Goal: Task Accomplishment & Management: Manage account settings

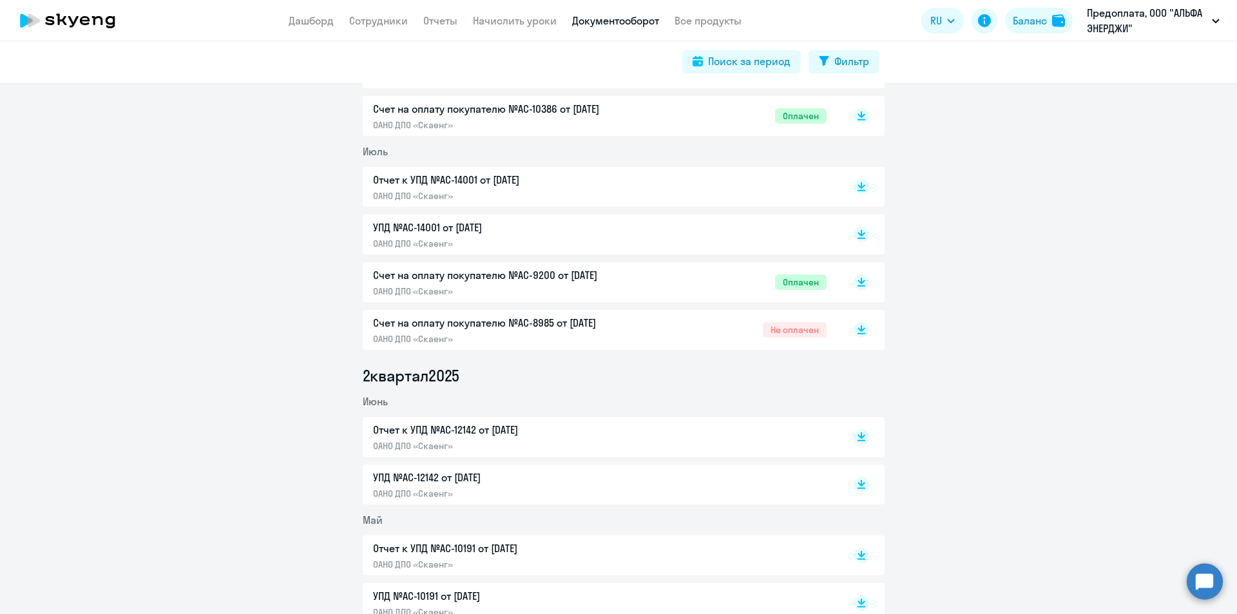
scroll to position [664, 0]
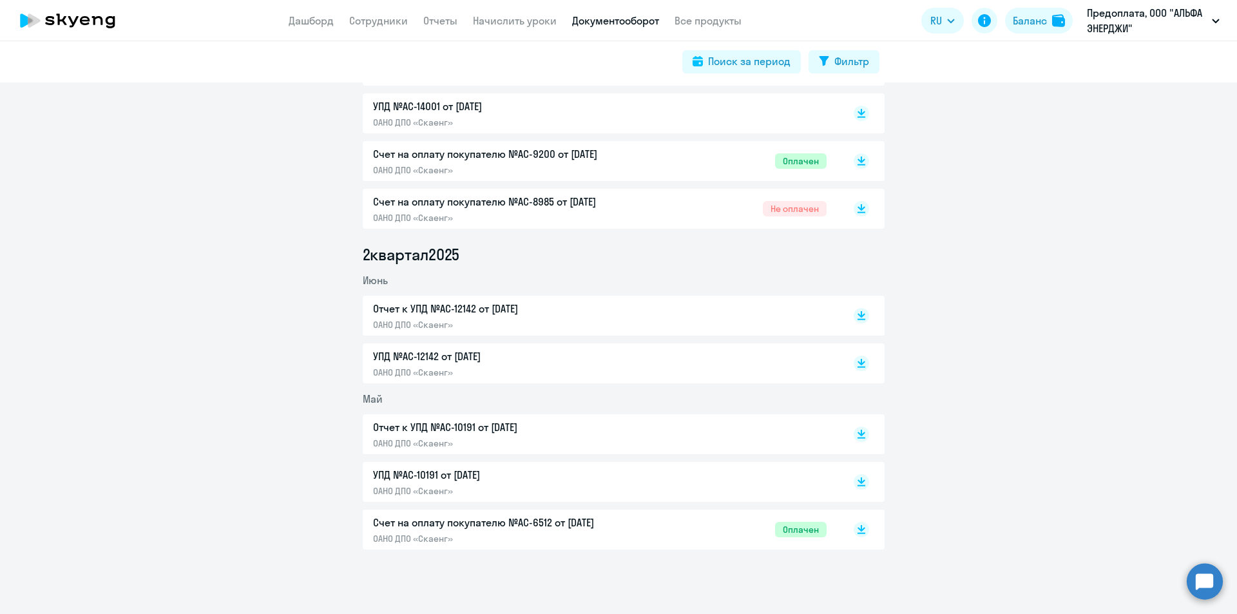
click at [610, 522] on p "Счет на оплату покупателю №AC-6512 от [DATE]" at bounding box center [508, 522] width 271 height 15
click at [441, 475] on p "УПД №AC-10191 от [DATE]" at bounding box center [508, 474] width 271 height 15
click at [435, 360] on p "УПД №AC-12142 от [DATE]" at bounding box center [508, 356] width 271 height 15
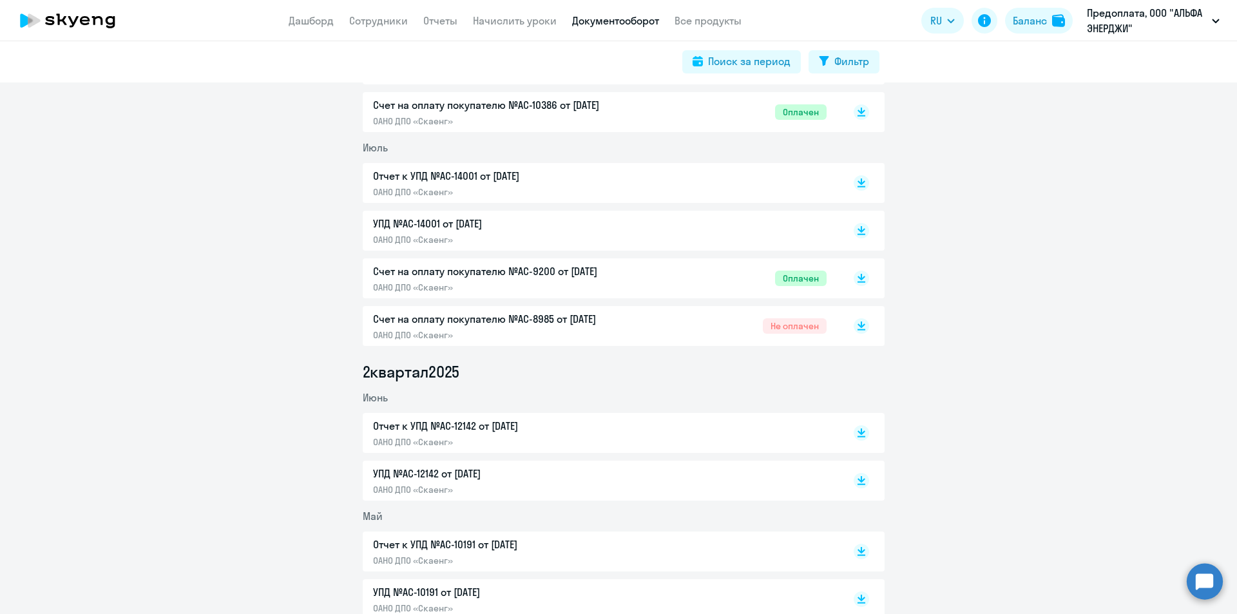
scroll to position [535, 0]
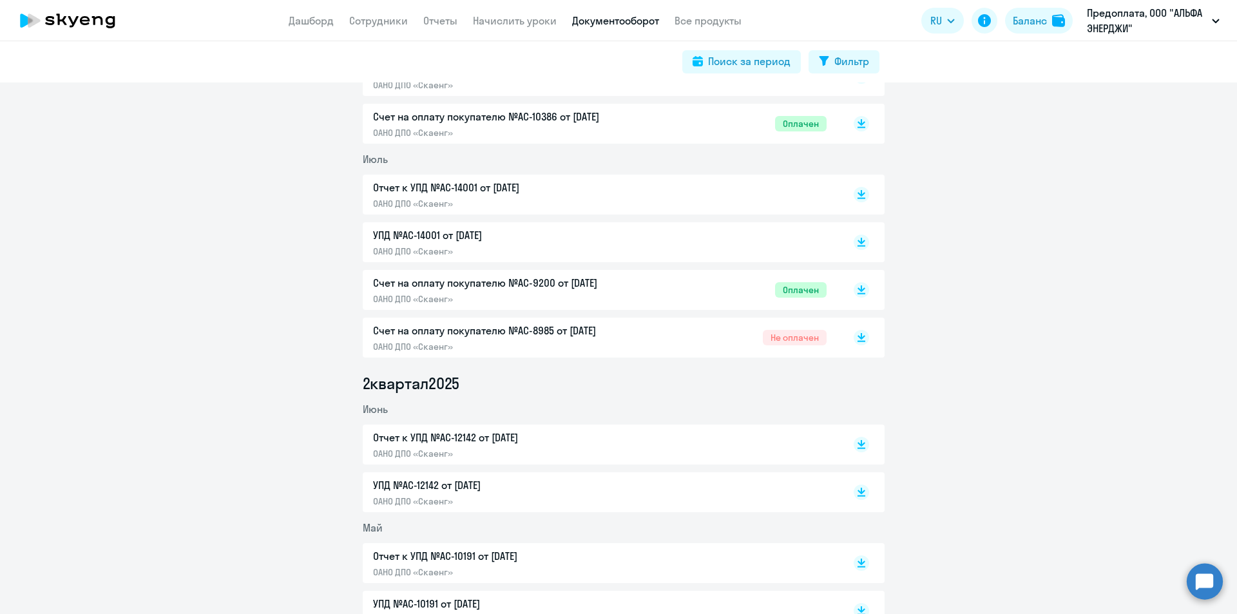
click at [540, 233] on p "УПД №AC-14001 от [DATE]" at bounding box center [508, 234] width 271 height 15
click at [537, 229] on p "УПД №AC-14001 от [DATE]" at bounding box center [508, 234] width 271 height 15
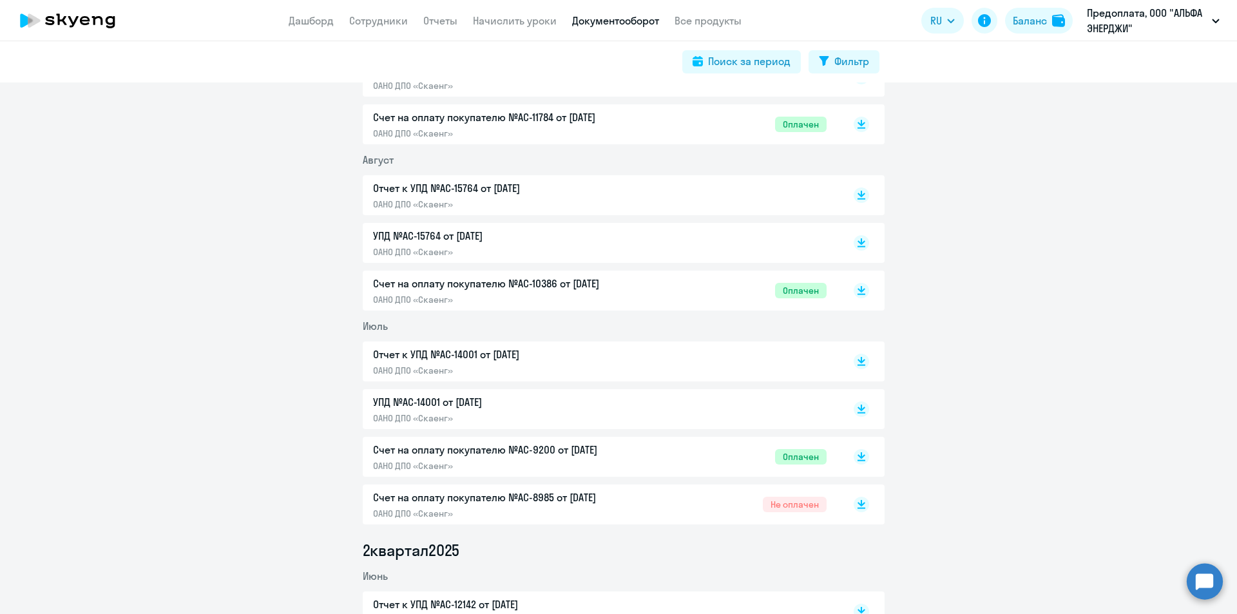
scroll to position [341, 0]
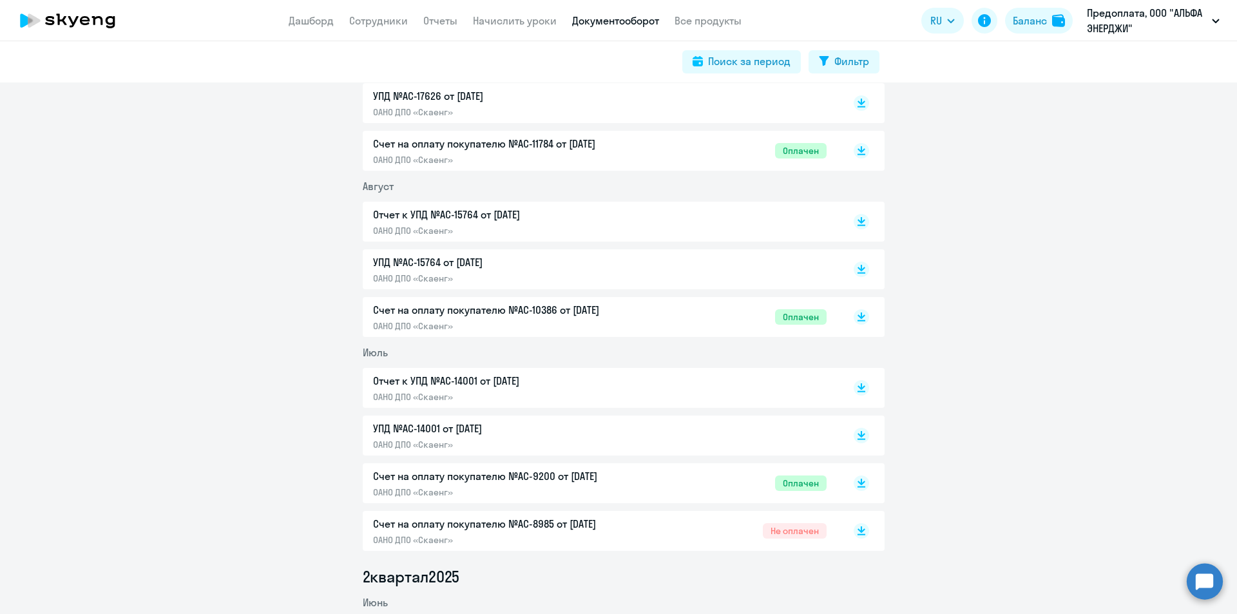
click at [541, 267] on p "УПД №AC-15764 от [DATE]" at bounding box center [508, 261] width 271 height 15
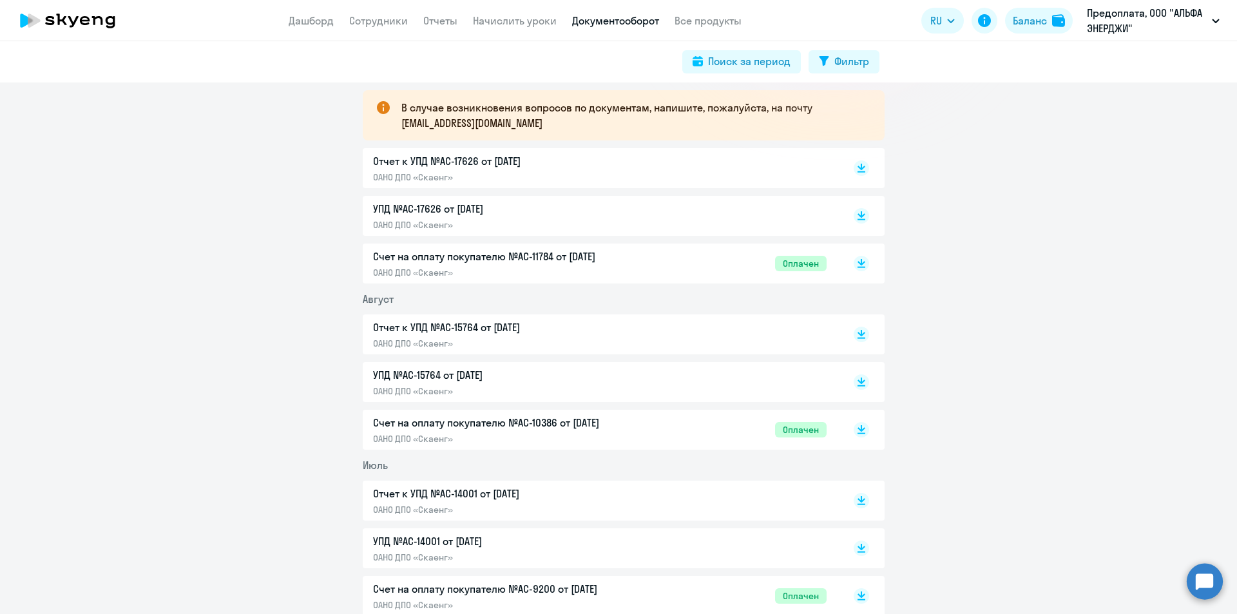
scroll to position [213, 0]
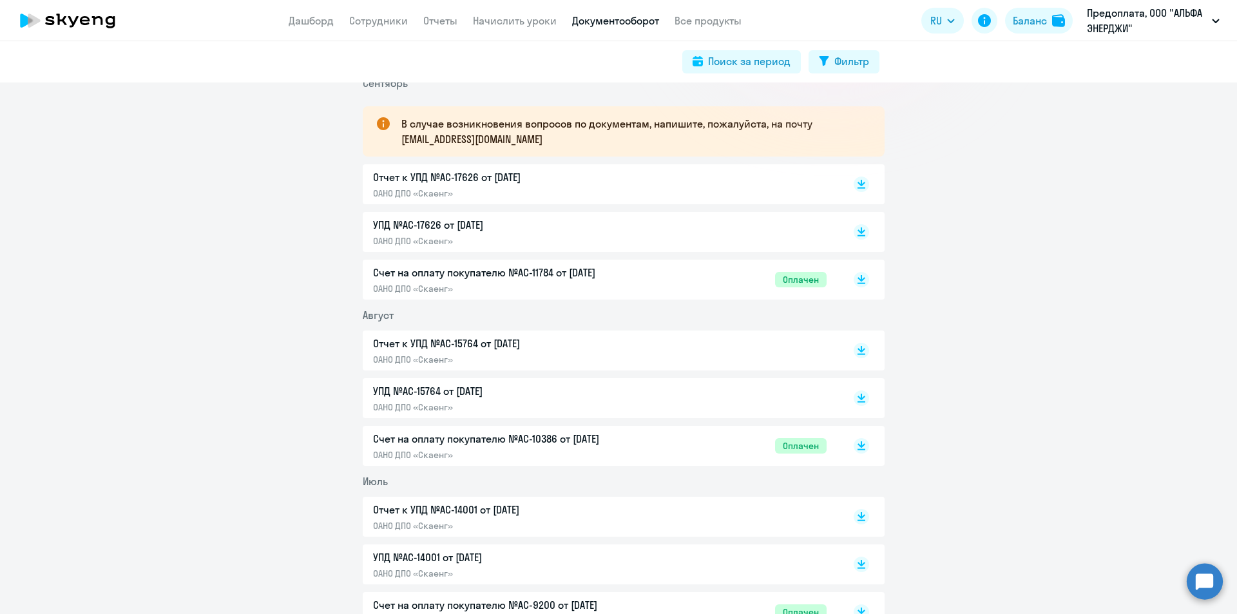
click at [504, 227] on p "УПД №AC-17626 от [DATE]" at bounding box center [508, 224] width 271 height 15
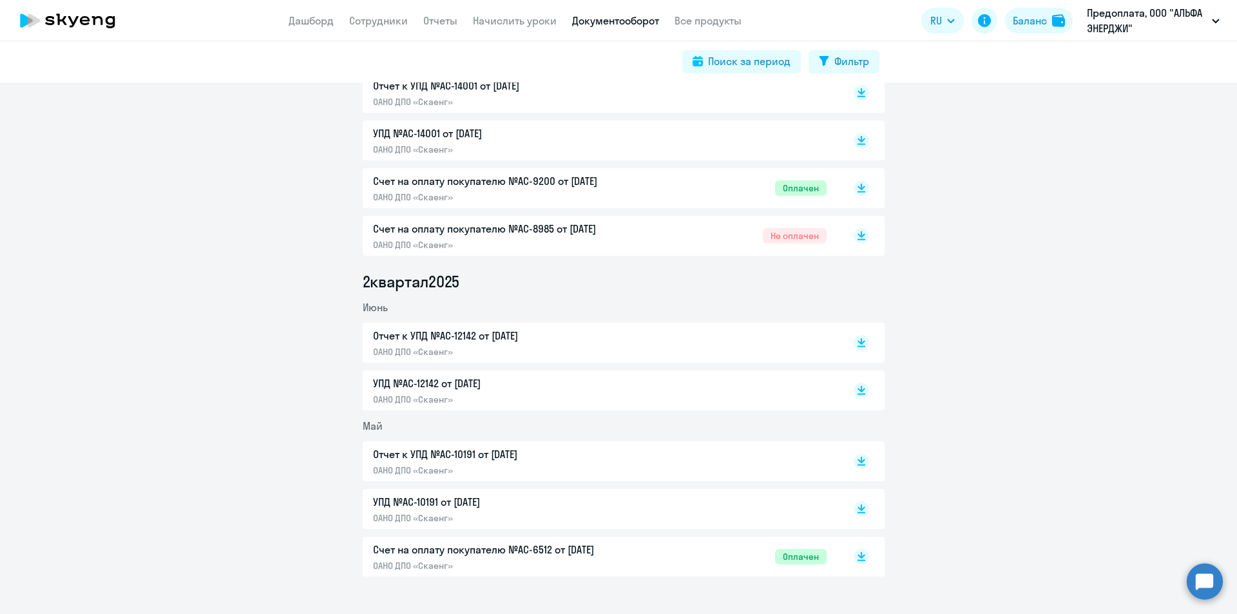
scroll to position [664, 0]
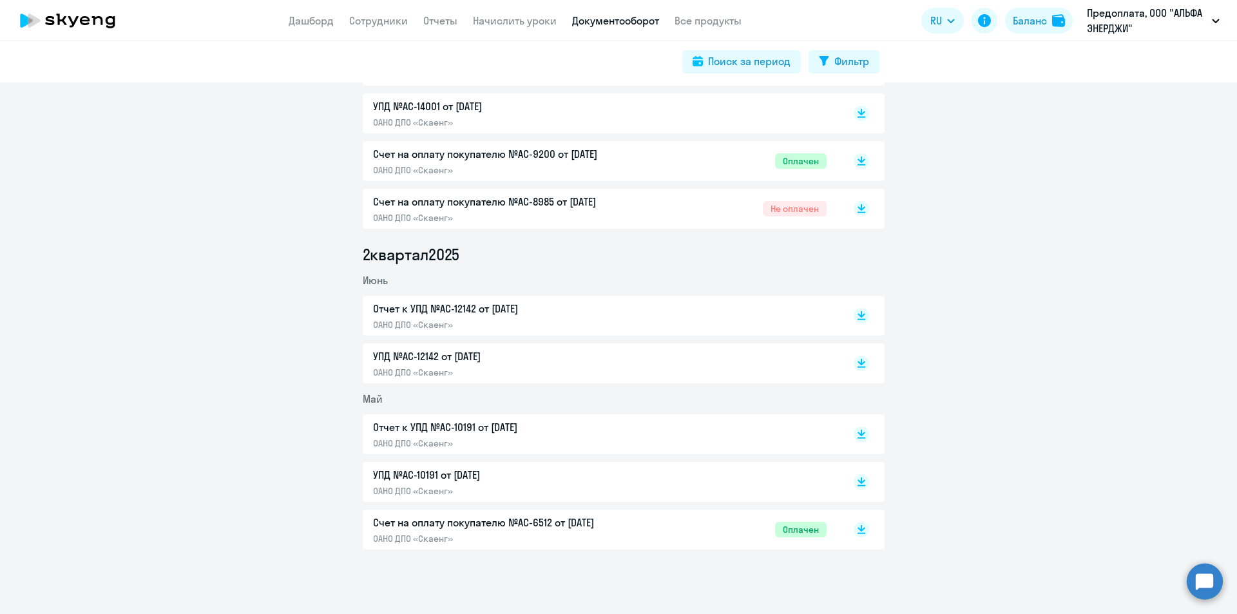
click at [522, 481] on p "УПД №AC-10191 от [DATE]" at bounding box center [508, 474] width 271 height 15
click at [466, 304] on p "Отчет к УПД №AC-12142 от [DATE]" at bounding box center [508, 308] width 271 height 15
click at [492, 305] on p "Отчет к УПД №AC-12142 от [DATE]" at bounding box center [508, 308] width 271 height 15
click at [499, 359] on p "УПД №AC-12142 от [DATE]" at bounding box center [508, 356] width 271 height 15
click at [472, 108] on p "УПД №AC-14001 от [DATE]" at bounding box center [508, 106] width 271 height 15
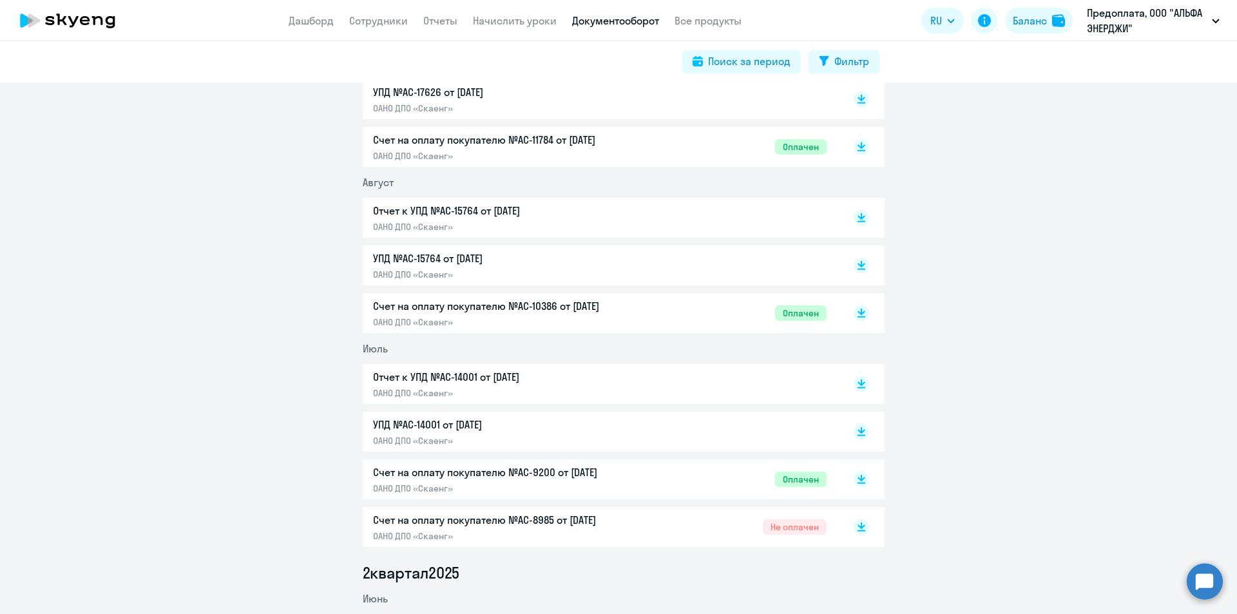
scroll to position [341, 0]
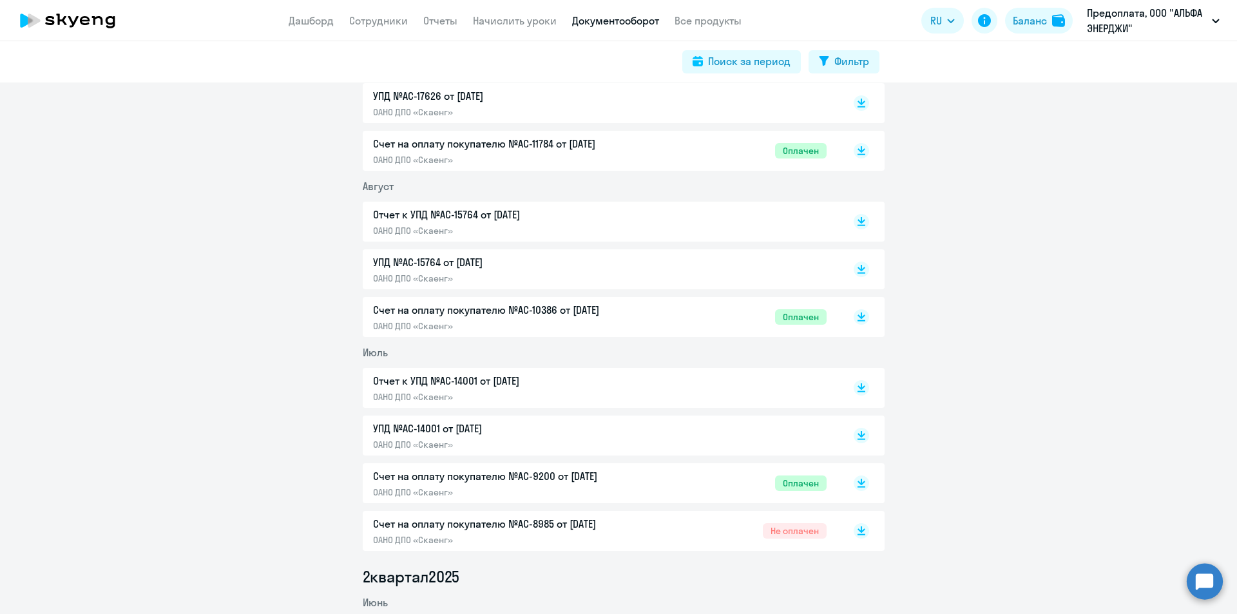
click at [479, 265] on p "УПД №AC-15764 от [DATE]" at bounding box center [508, 261] width 271 height 15
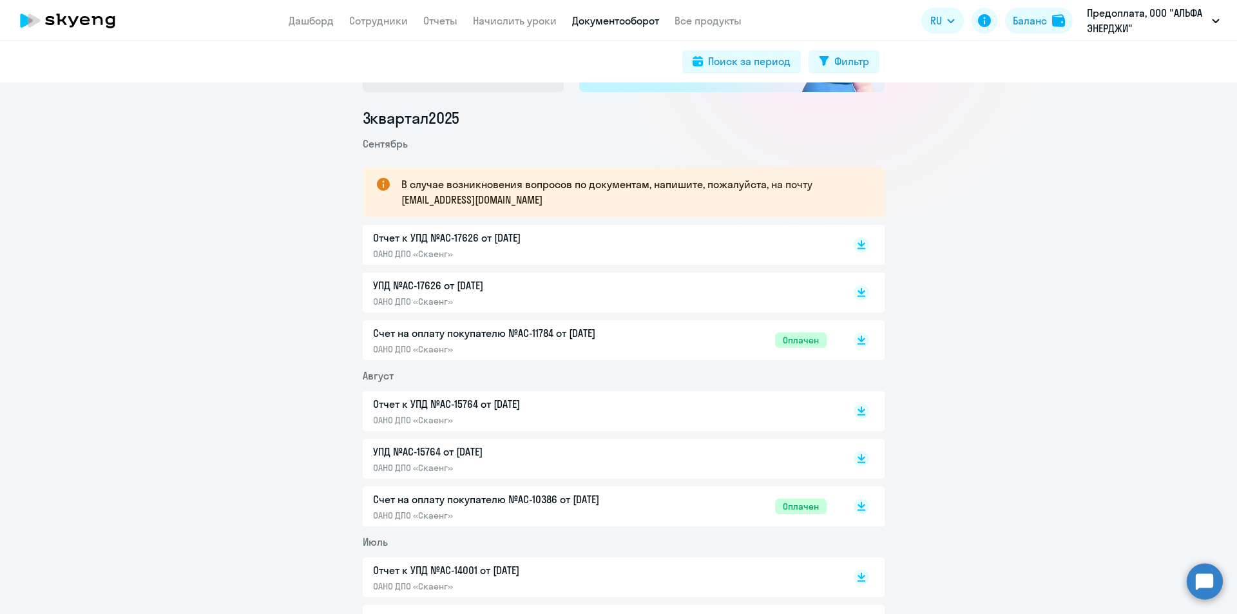
scroll to position [148, 0]
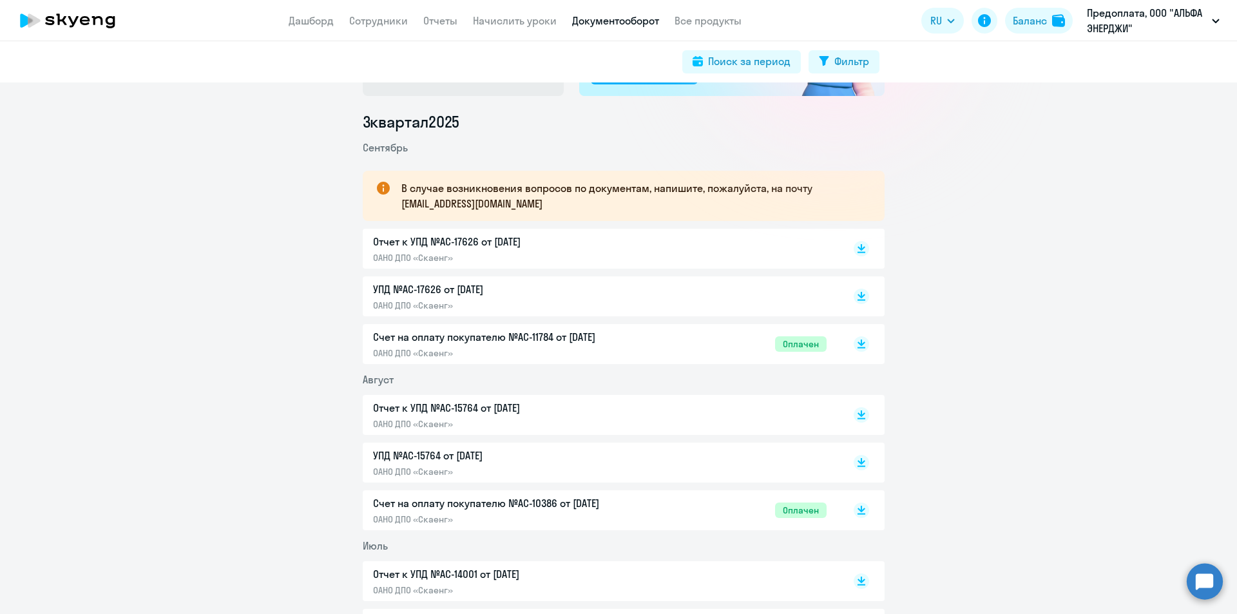
click at [522, 237] on p "Отчет к УПД №AC-17626 от [DATE]" at bounding box center [508, 241] width 271 height 15
click at [414, 292] on p "УПД №AC-17626 от [DATE]" at bounding box center [508, 289] width 271 height 15
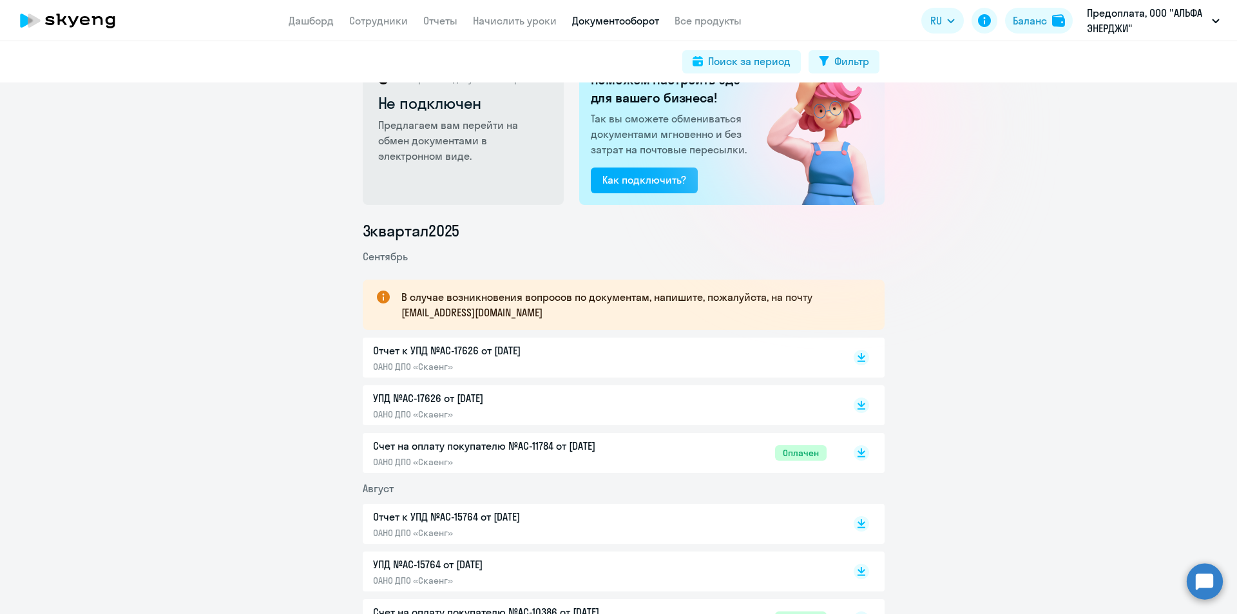
scroll to position [0, 0]
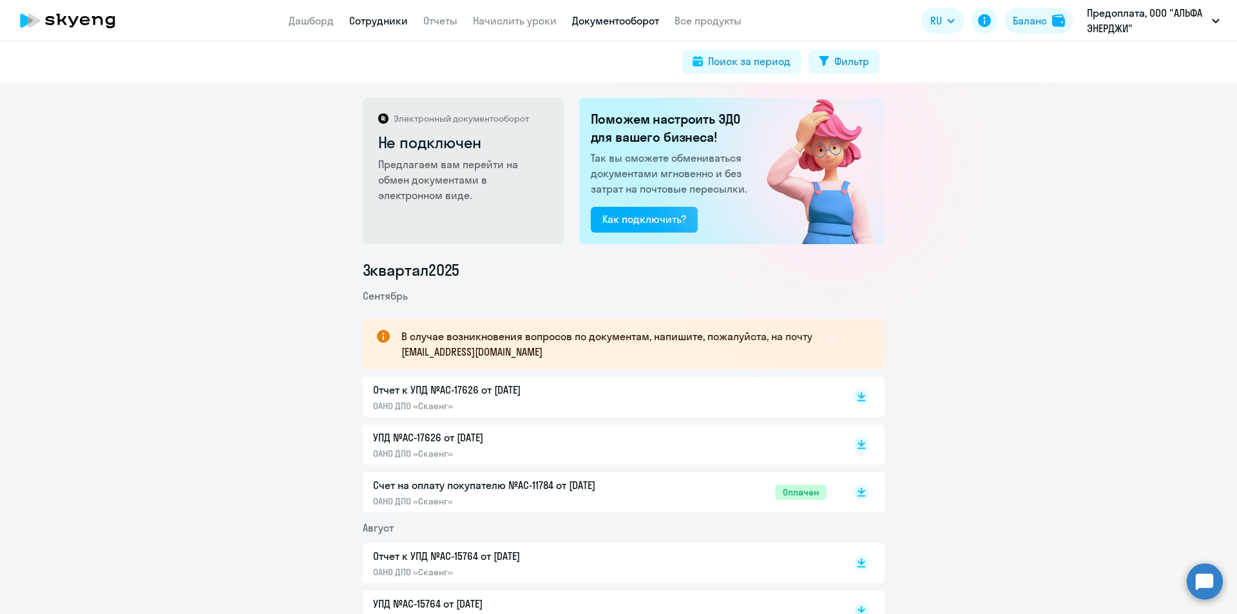
click at [383, 24] on link "Сотрудники" at bounding box center [378, 20] width 59 height 13
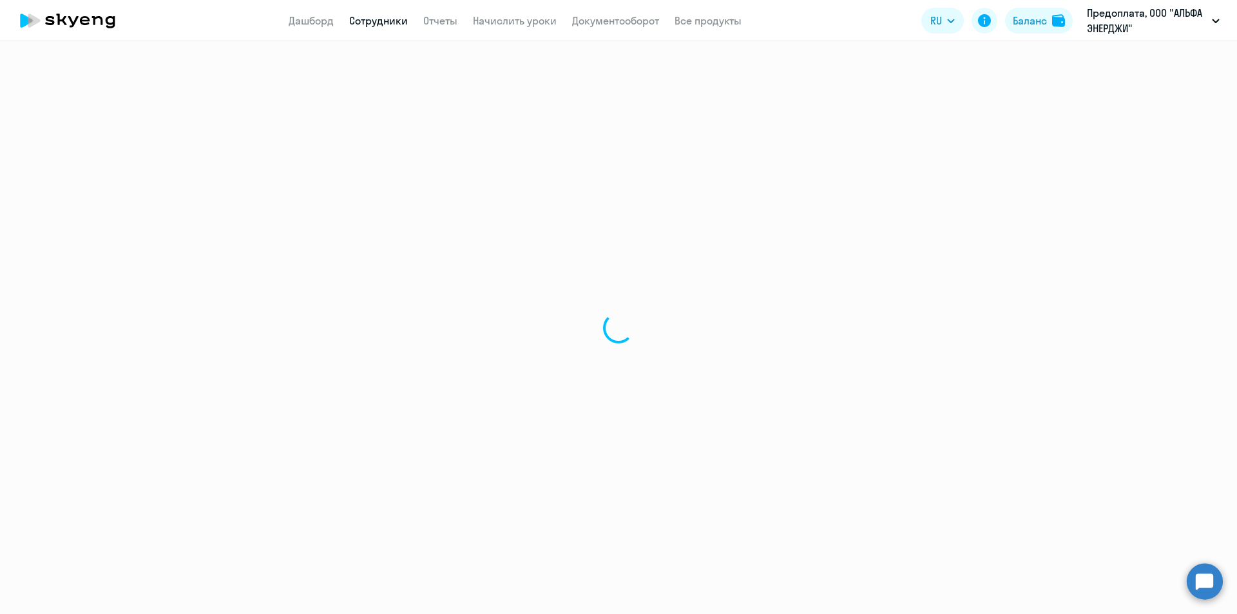
select select "30"
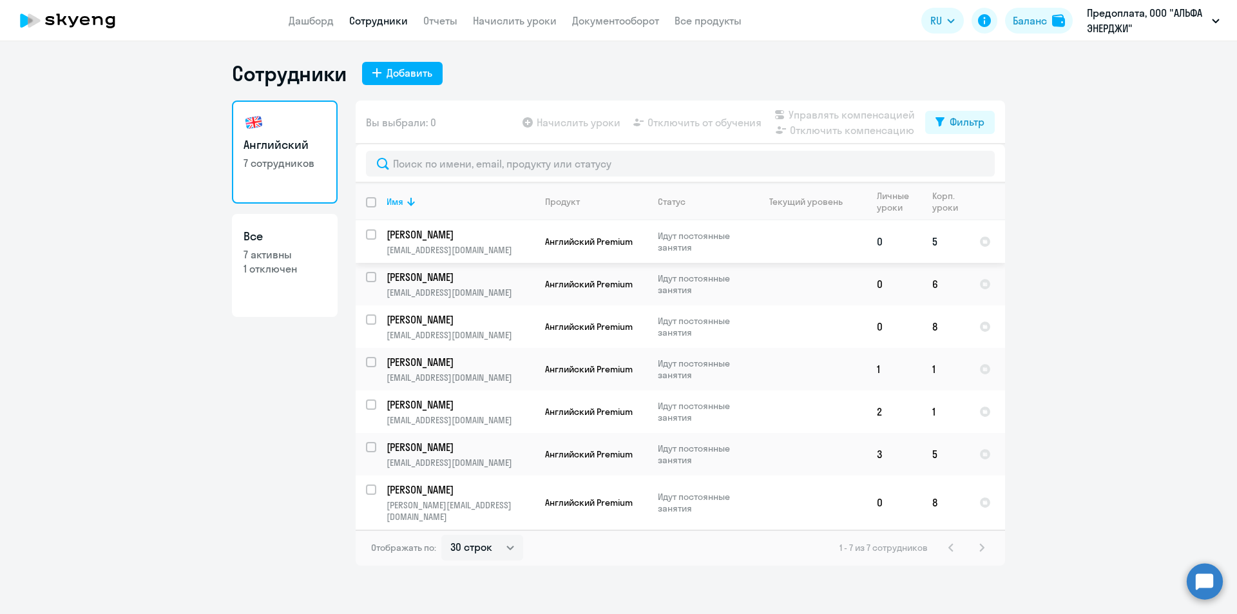
click at [454, 235] on p "[PERSON_NAME]" at bounding box center [460, 234] width 146 height 14
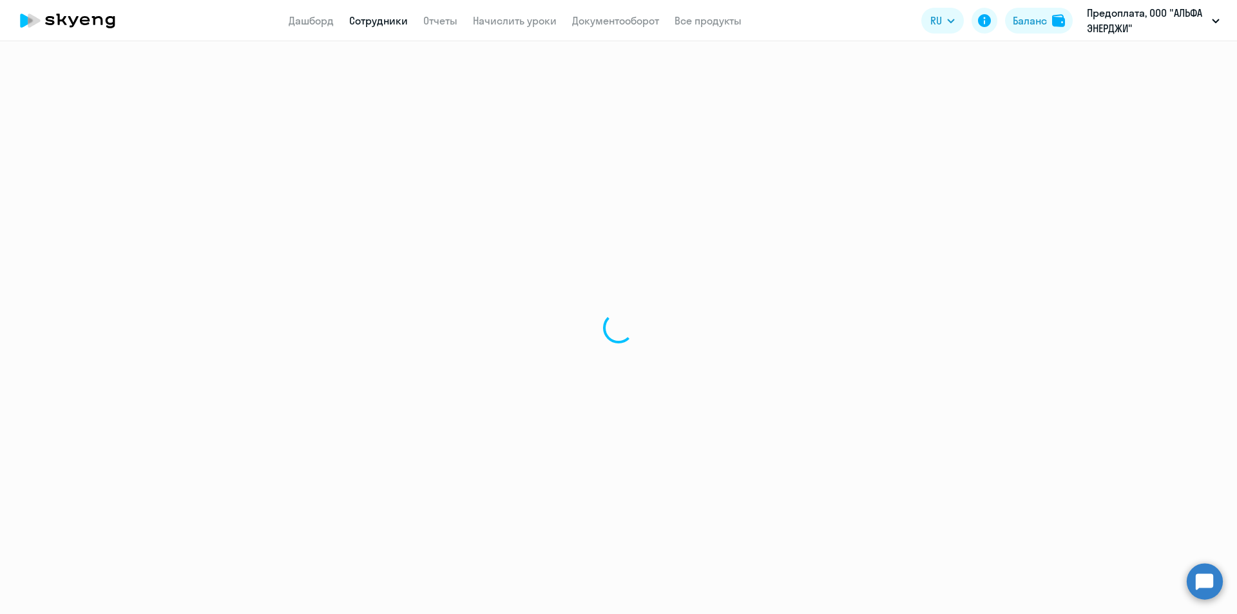
select select "english"
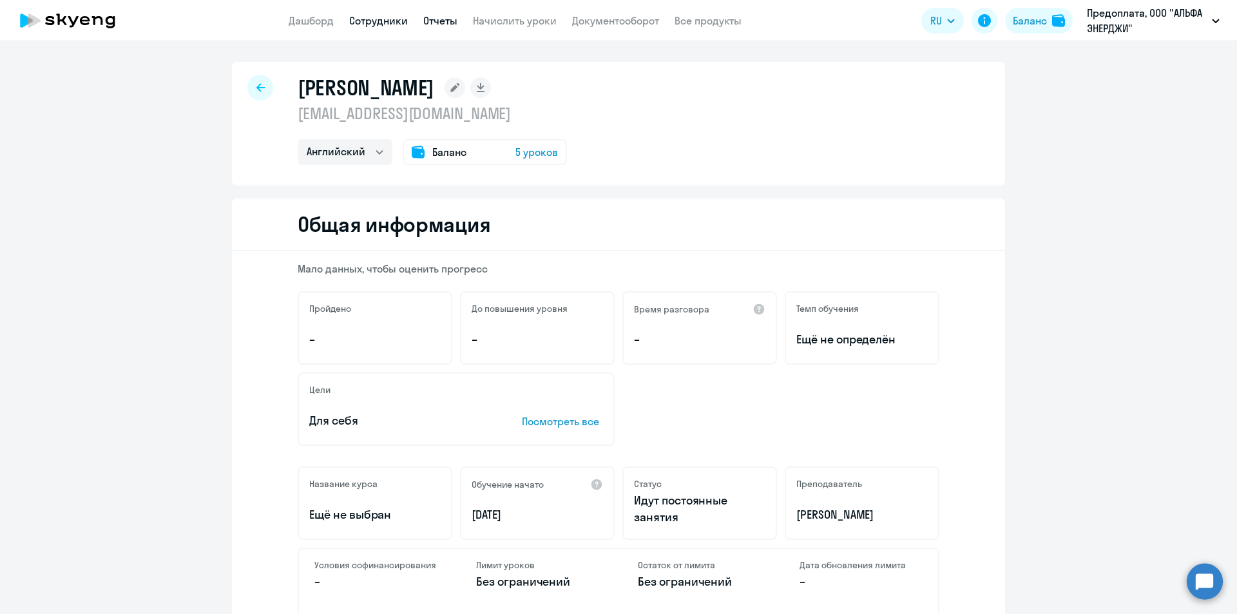
click at [440, 18] on link "Отчеты" at bounding box center [440, 20] width 34 height 13
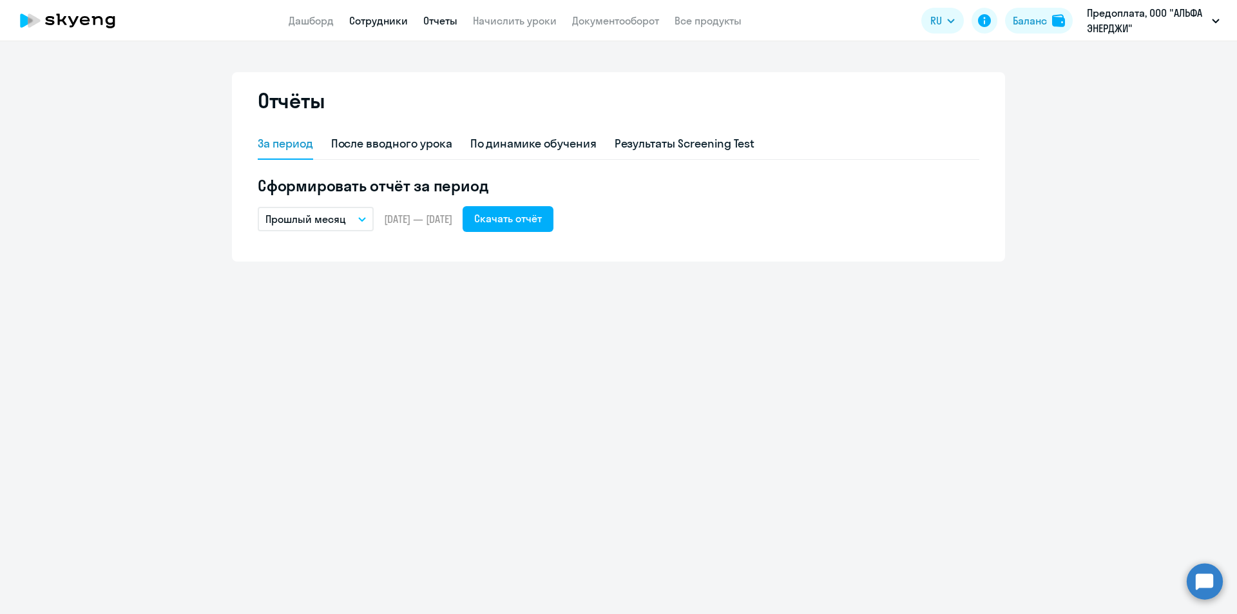
click at [399, 20] on link "Сотрудники" at bounding box center [378, 20] width 59 height 13
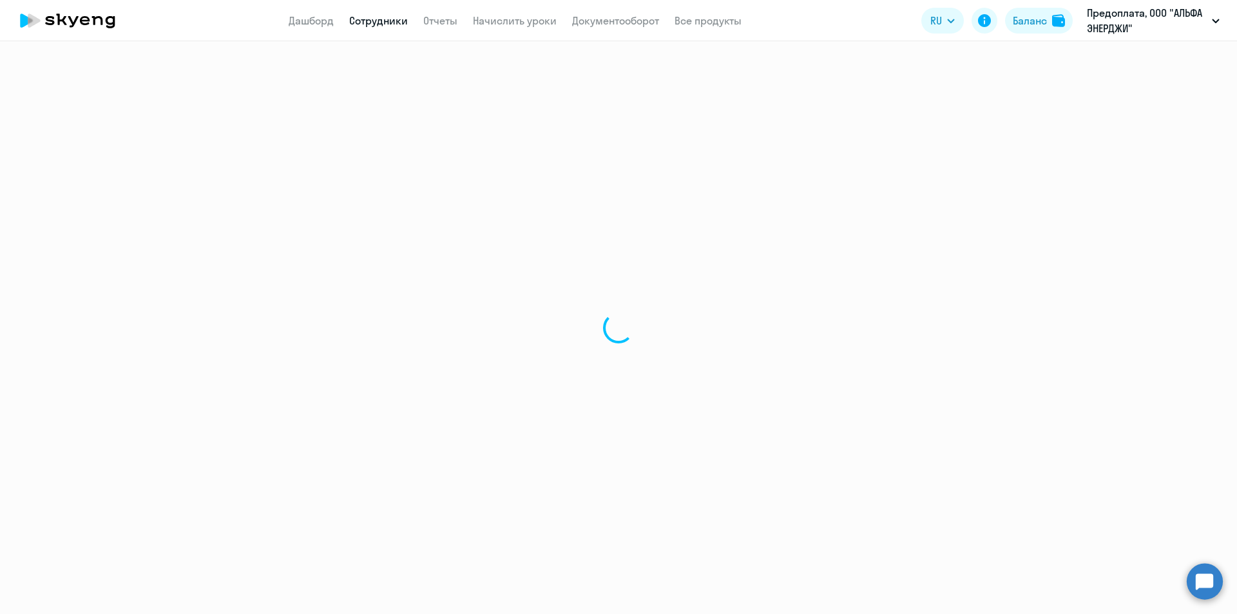
select select "30"
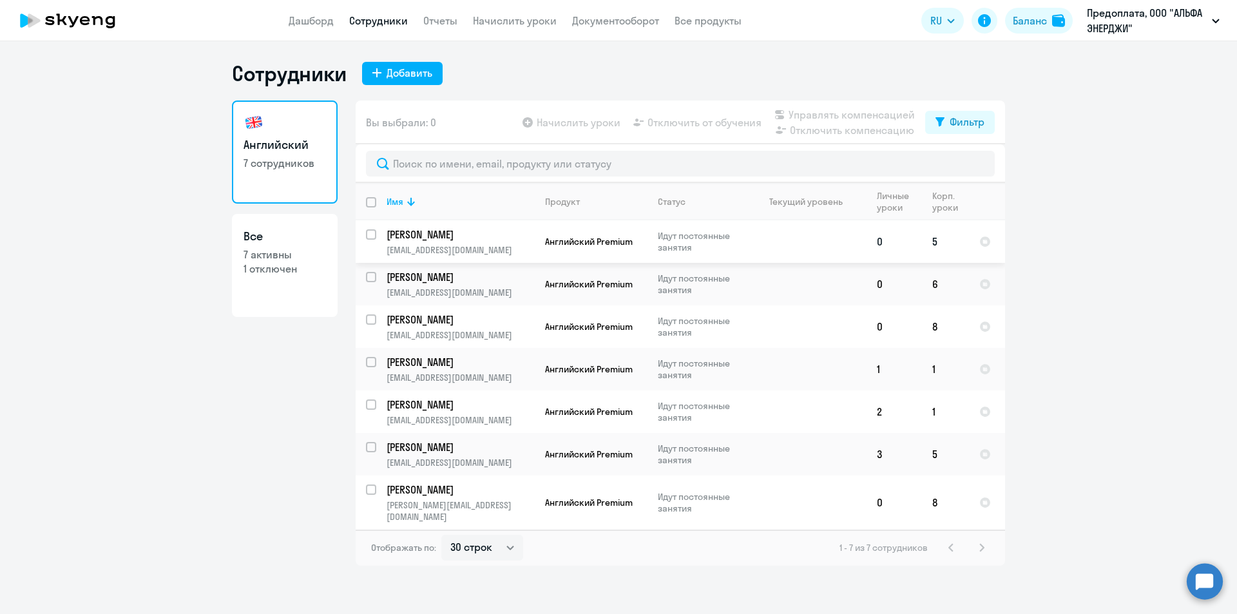
click at [441, 231] on p "[PERSON_NAME]" at bounding box center [460, 234] width 146 height 14
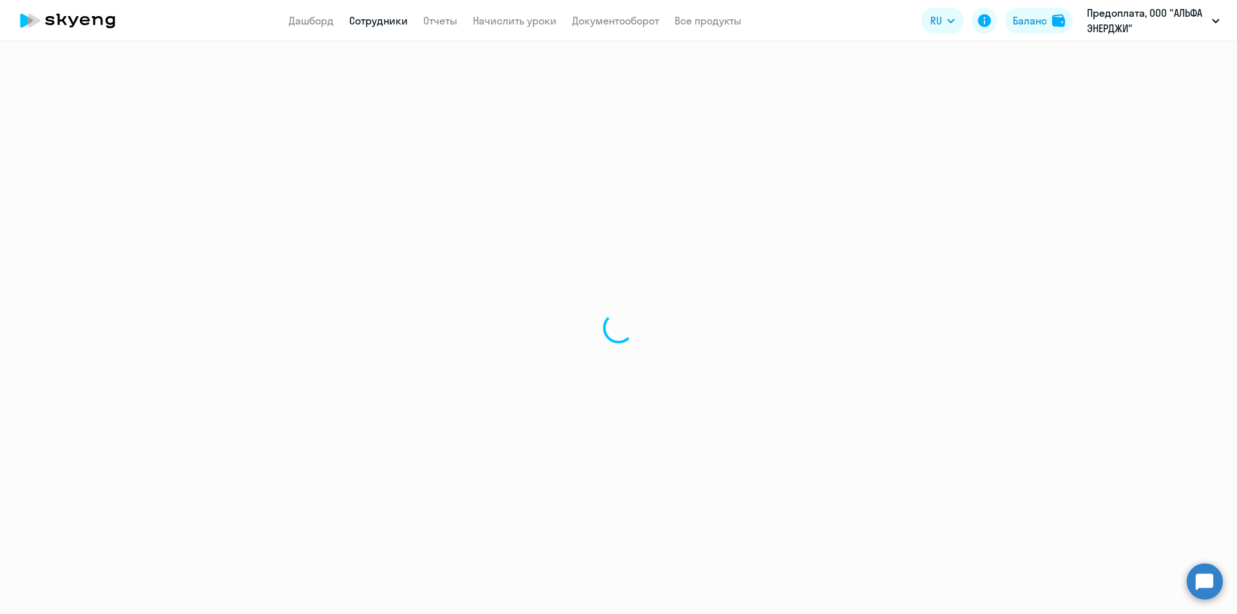
select select "english"
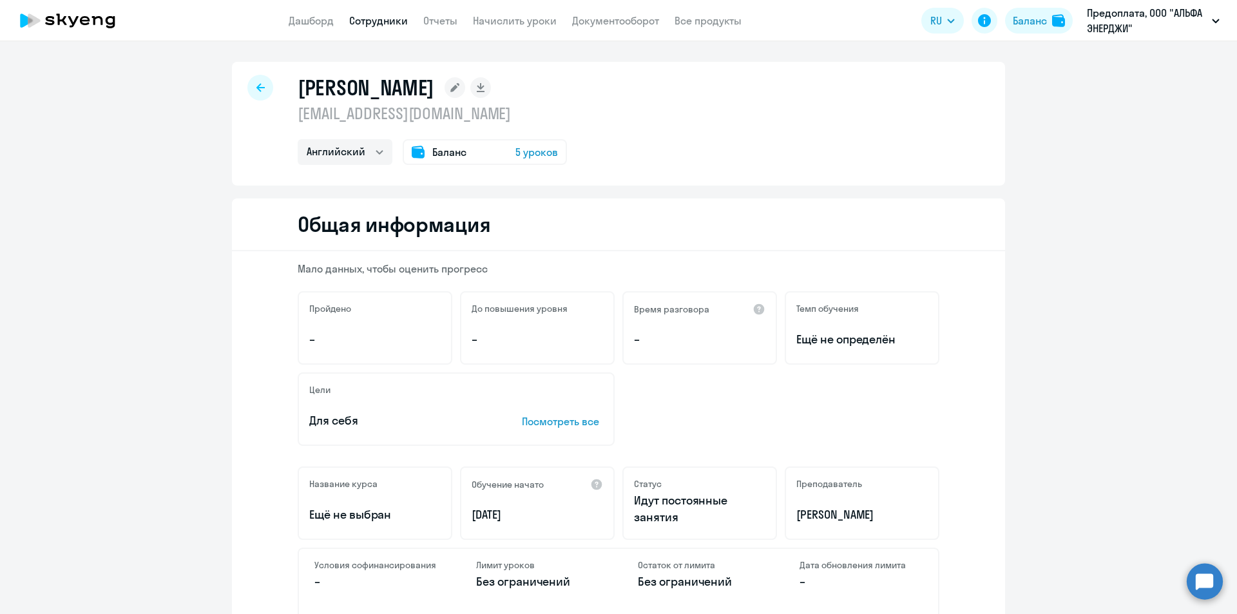
click at [435, 151] on span "Баланс" at bounding box center [449, 151] width 34 height 15
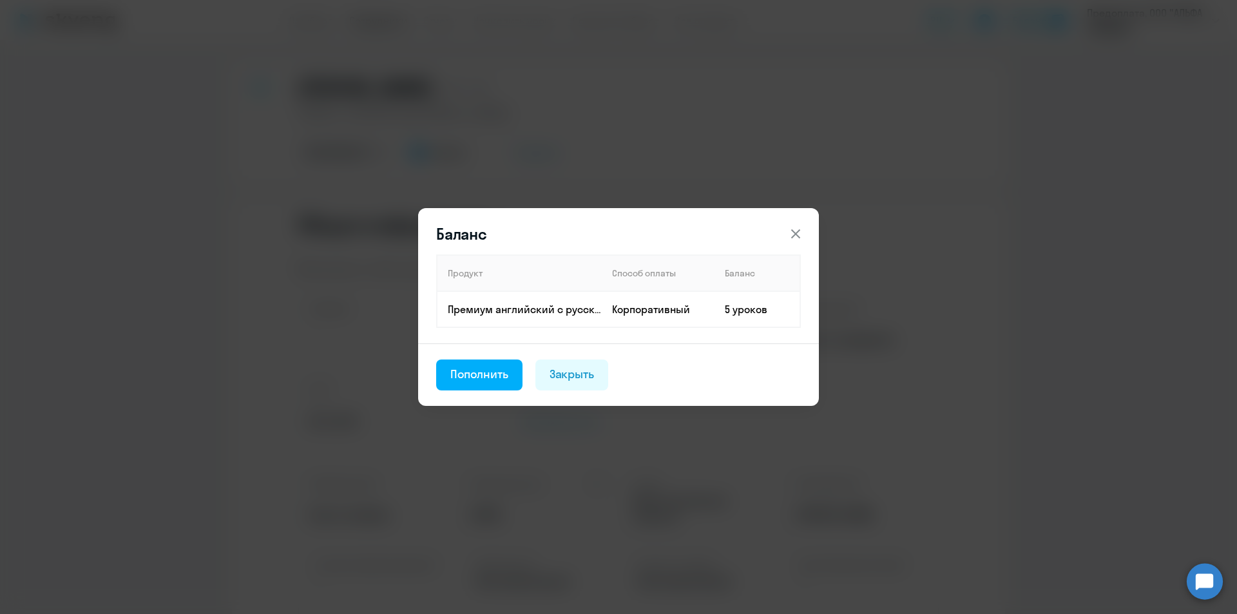
click at [800, 229] on icon at bounding box center [795, 233] width 15 height 15
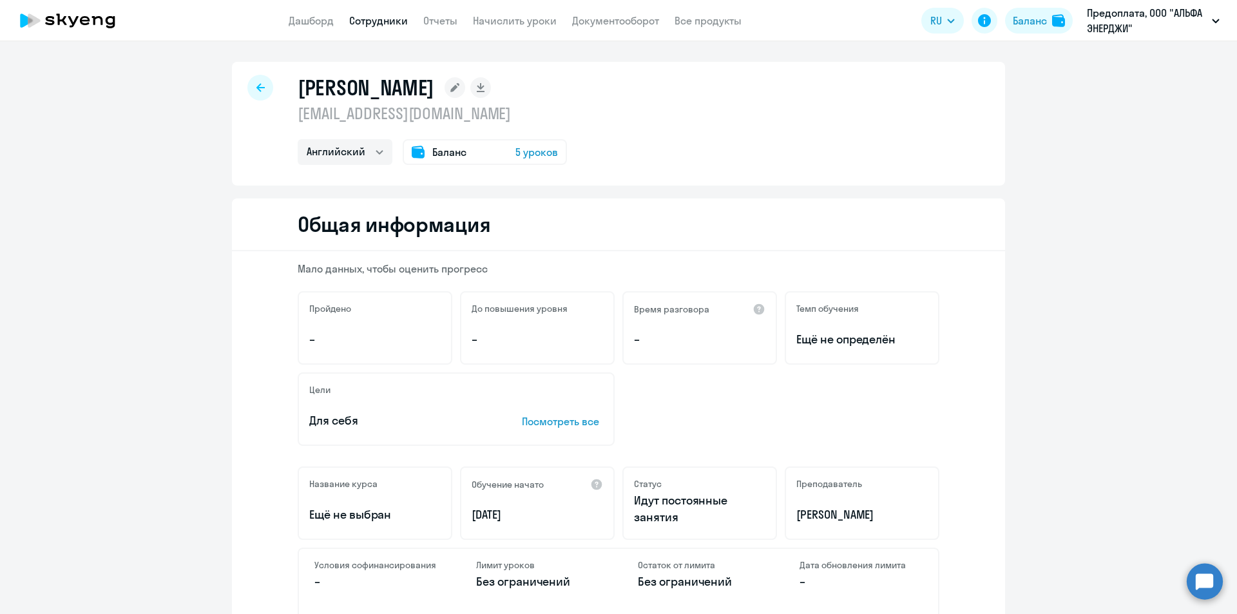
click at [377, 21] on link "Сотрудники" at bounding box center [378, 20] width 59 height 13
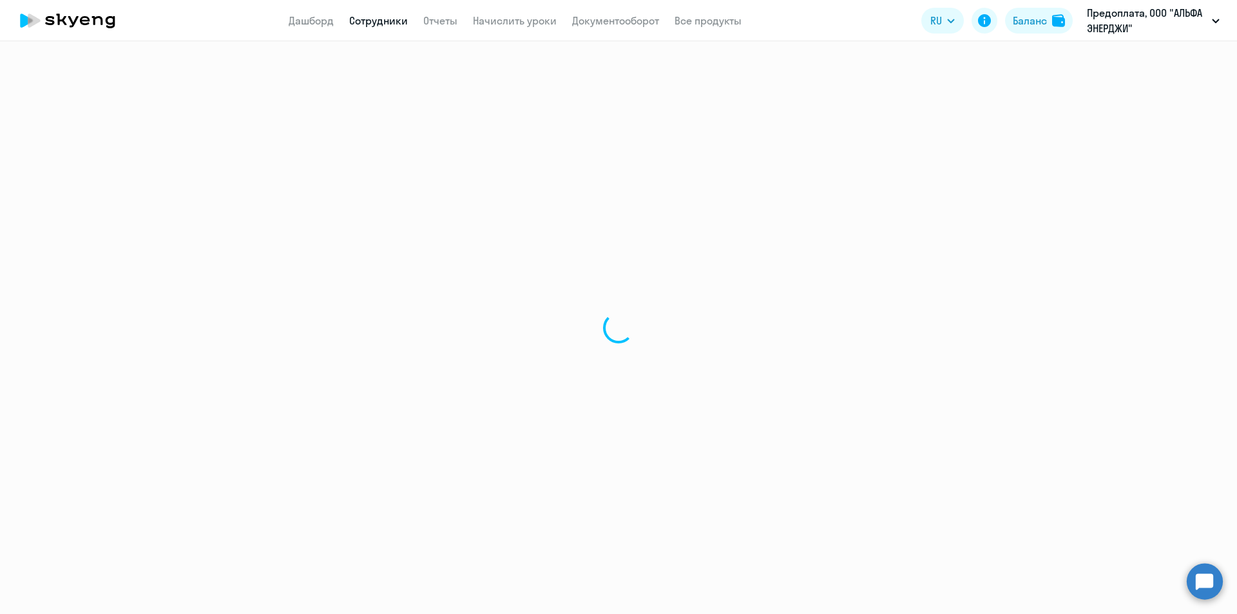
select select "30"
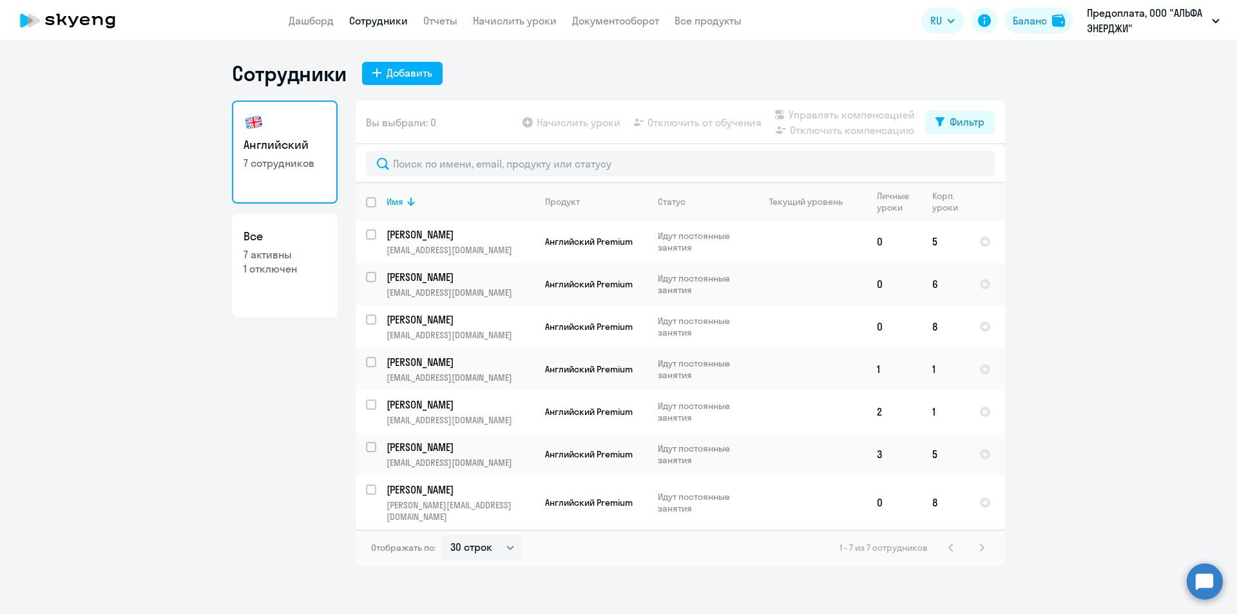
click at [1084, 332] on ng-component "Сотрудники Добавить Английский 7 сотрудников Все 7 активны 1 отключен Вы выбрал…" at bounding box center [618, 313] width 1237 height 505
click at [372, 233] on input "select row 41719497" at bounding box center [379, 242] width 26 height 26
click at [372, 233] on input "deselect row 41719497" at bounding box center [379, 242] width 26 height 26
checkbox input "false"
click at [309, 21] on link "Дашборд" at bounding box center [311, 20] width 45 height 13
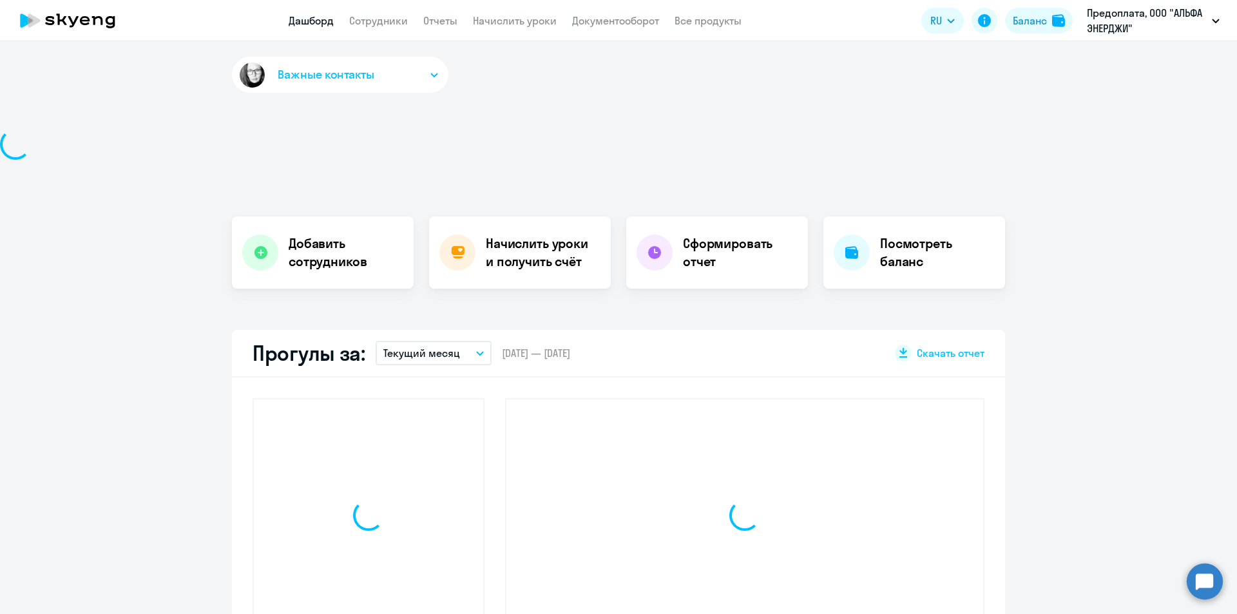
select select "30"
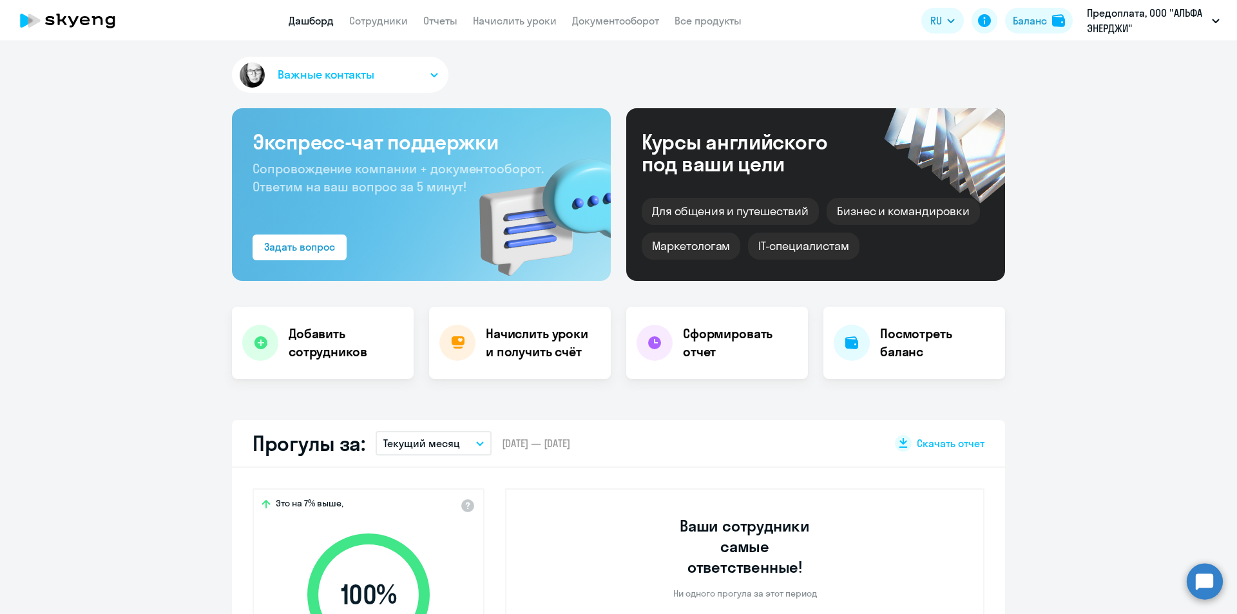
click at [431, 74] on icon "button" at bounding box center [434, 74] width 6 height 3
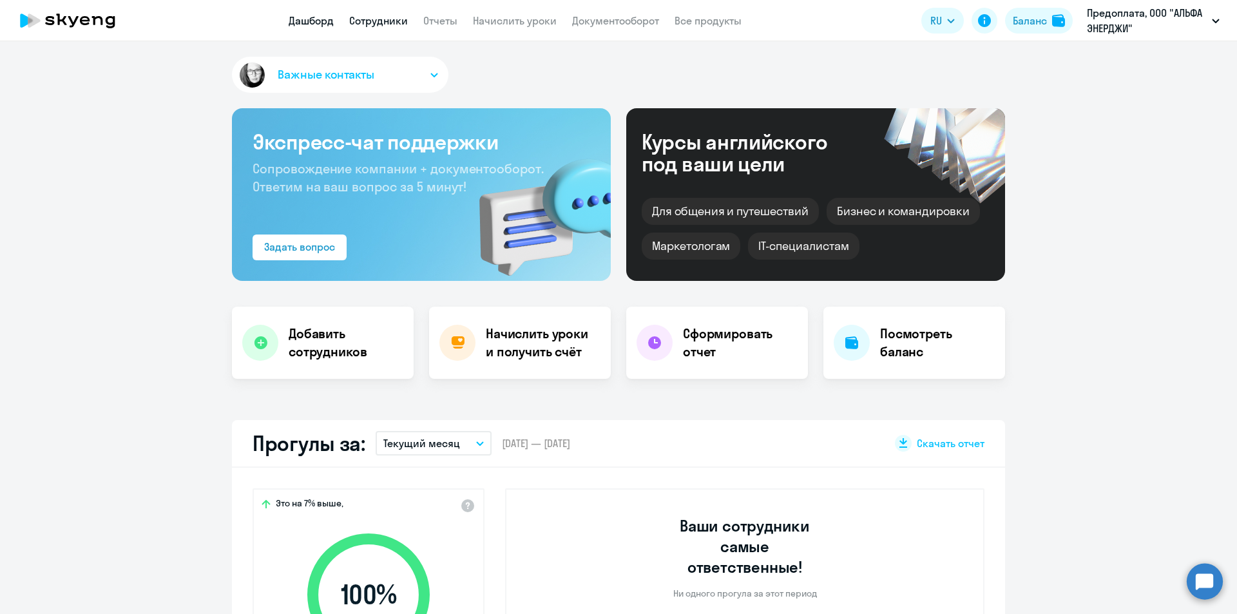
click at [387, 22] on link "Сотрудники" at bounding box center [378, 20] width 59 height 13
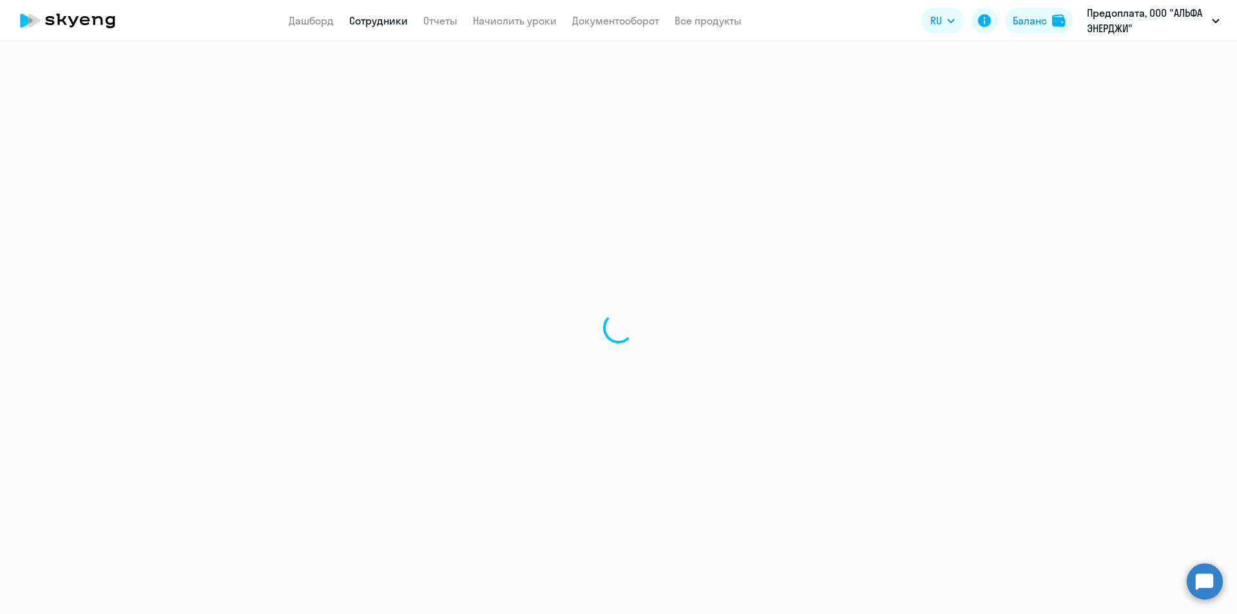
select select "30"
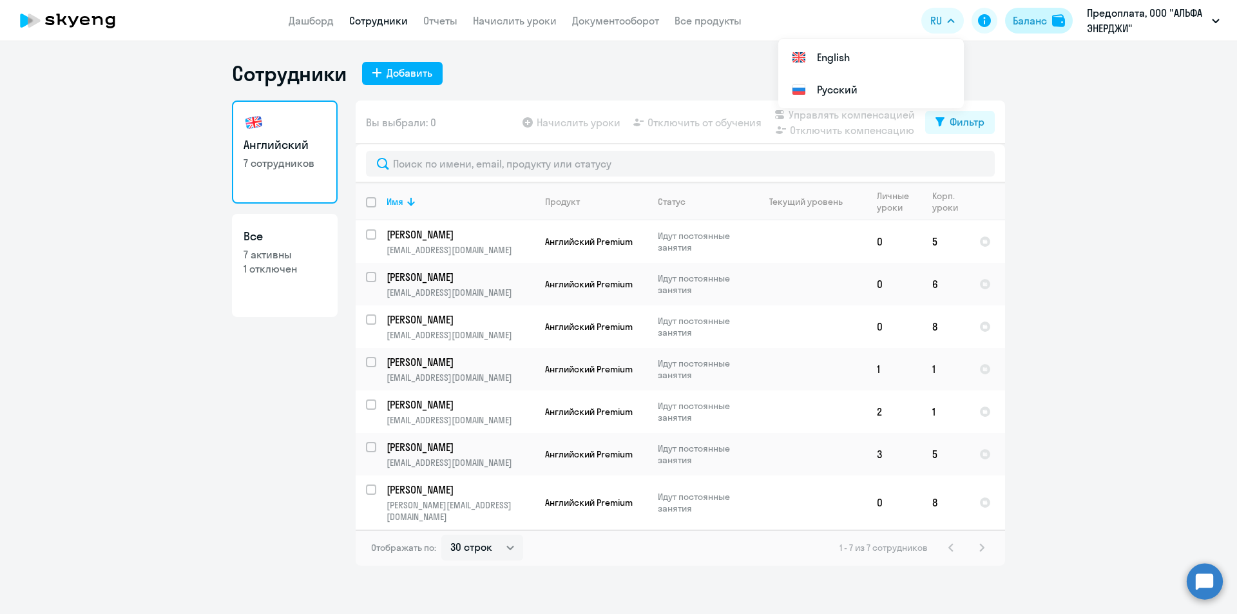
click at [1029, 20] on div "Баланс" at bounding box center [1030, 20] width 34 height 15
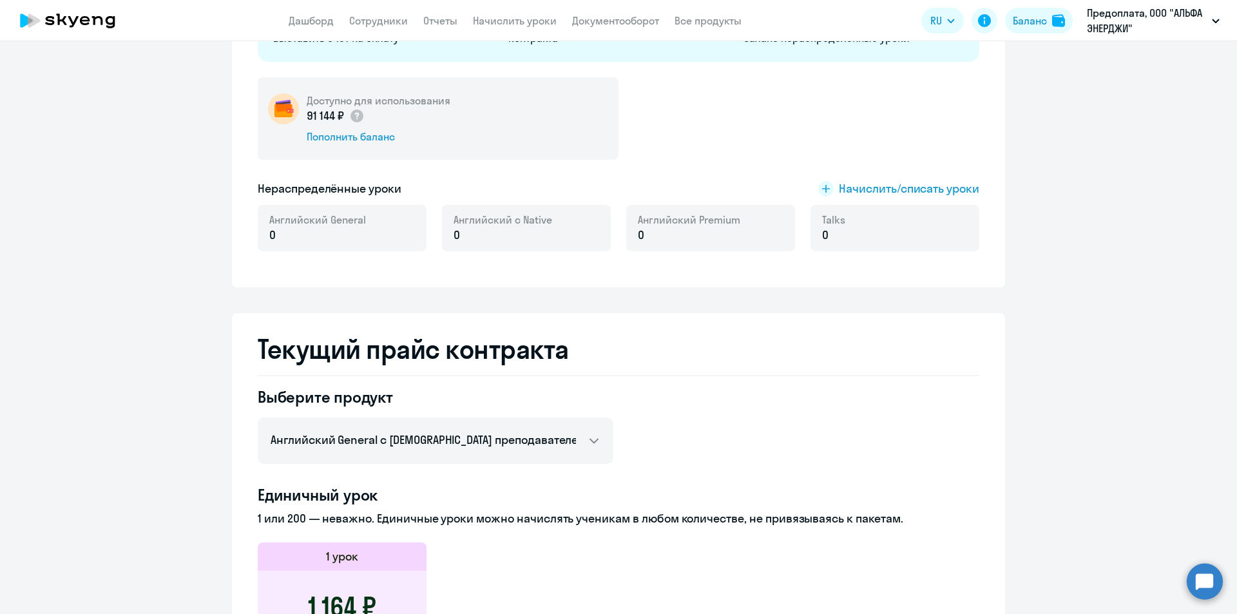
scroll to position [258, 0]
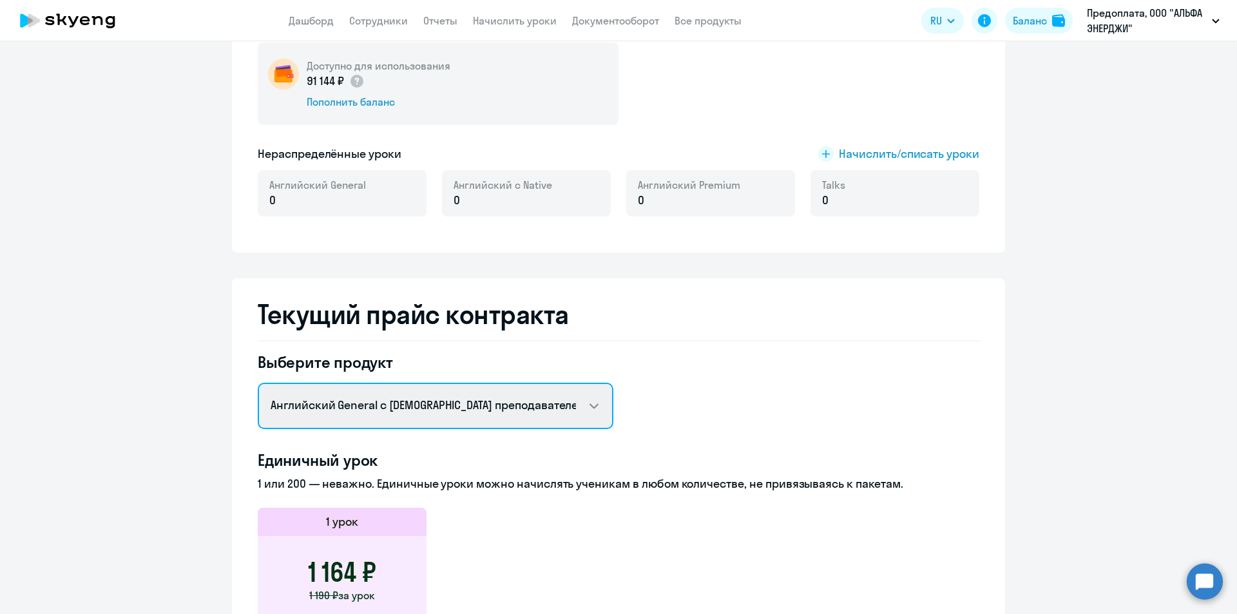
click at [586, 403] on select "Английский General с русскоговорящим преподавателем Английский General с [DEMOG…" at bounding box center [436, 406] width 356 height 46
select select "english_adult_not_native_speaker_premium"
click at [258, 383] on select "Английский General с русскоговорящим преподавателем Английский General с [DEMOG…" at bounding box center [436, 406] width 356 height 46
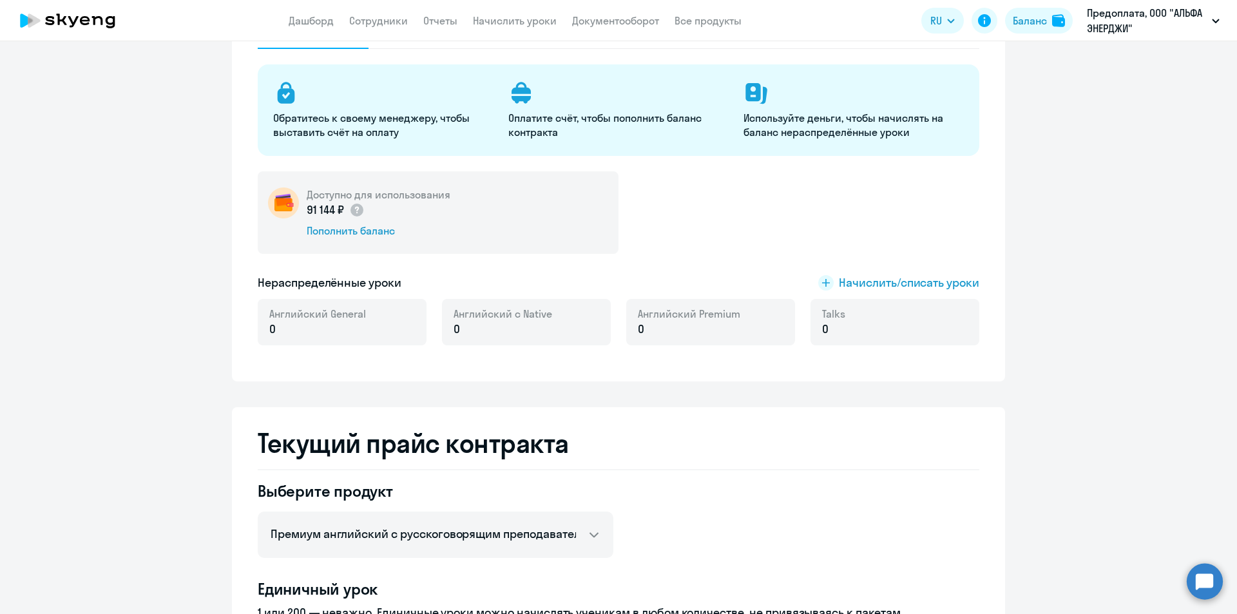
scroll to position [0, 0]
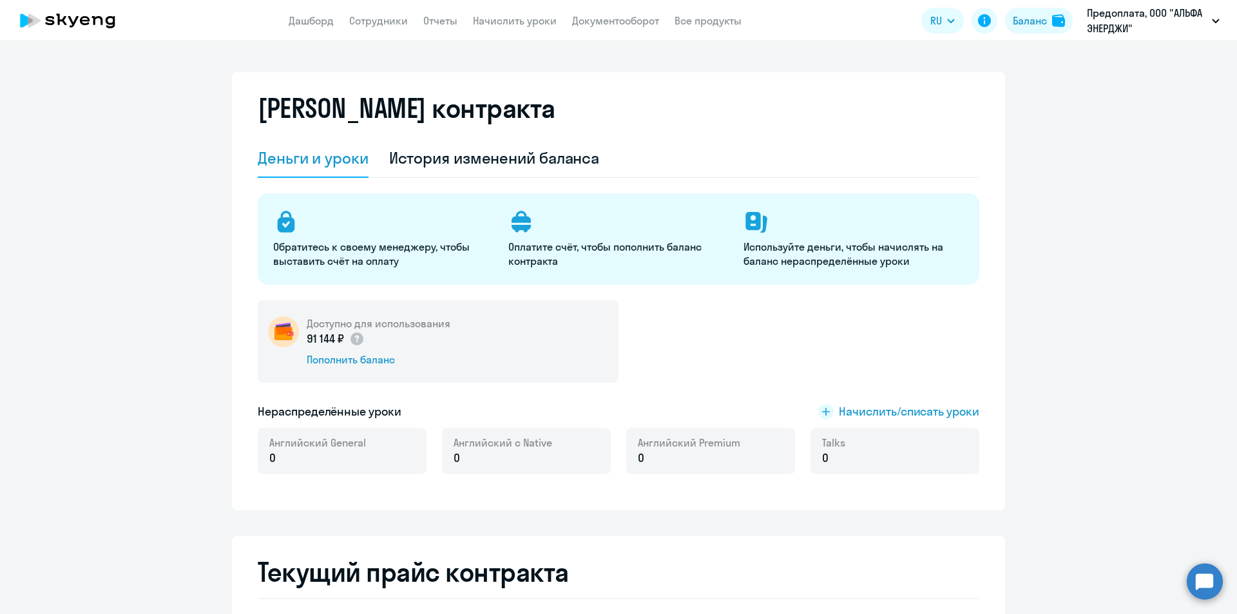
click at [732, 365] on div "Доступно для использования 91 144 ₽ Пополнить баланс" at bounding box center [619, 341] width 722 height 82
click at [534, 156] on div "История изменений баланса" at bounding box center [494, 158] width 211 height 21
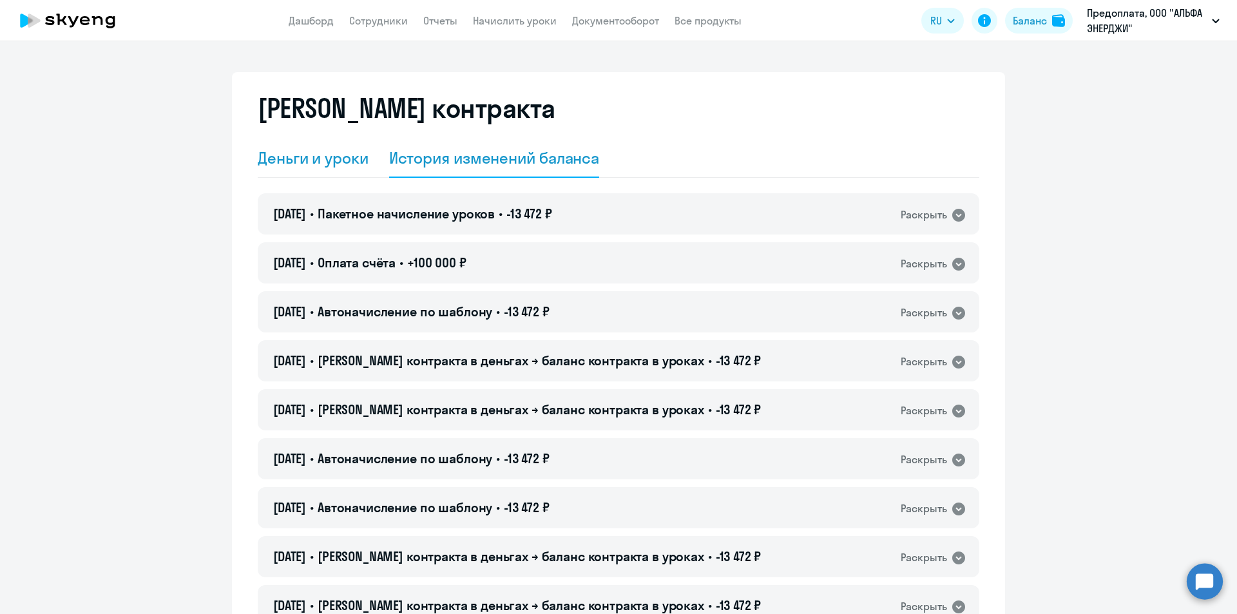
click at [347, 158] on div "Деньги и уроки" at bounding box center [313, 158] width 111 height 21
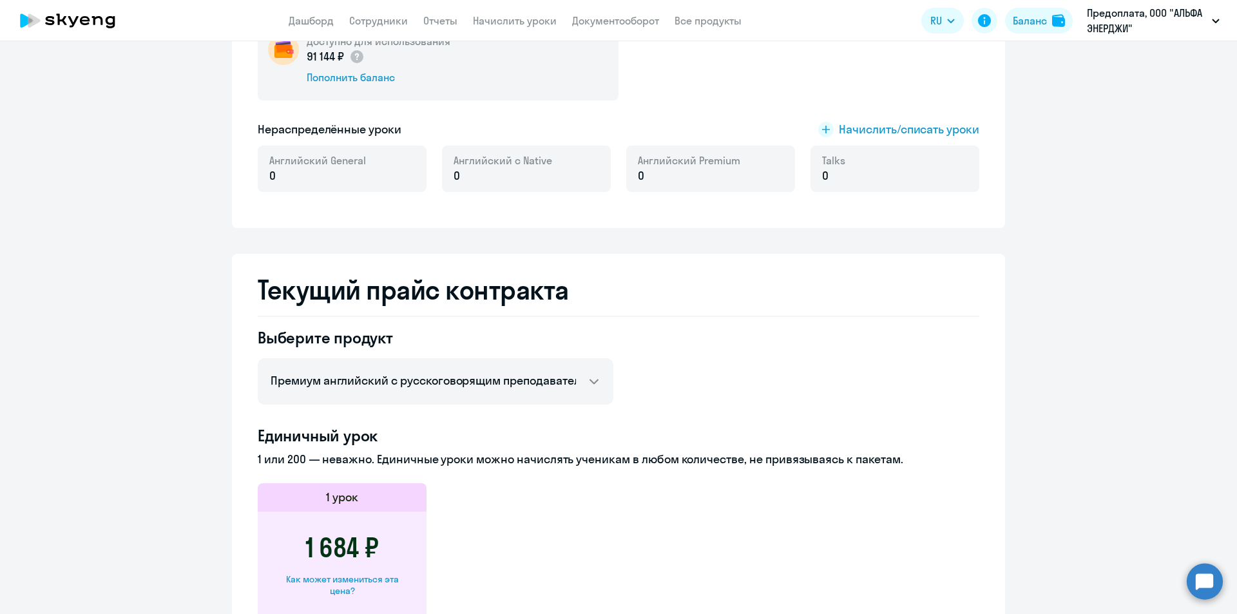
scroll to position [322, 0]
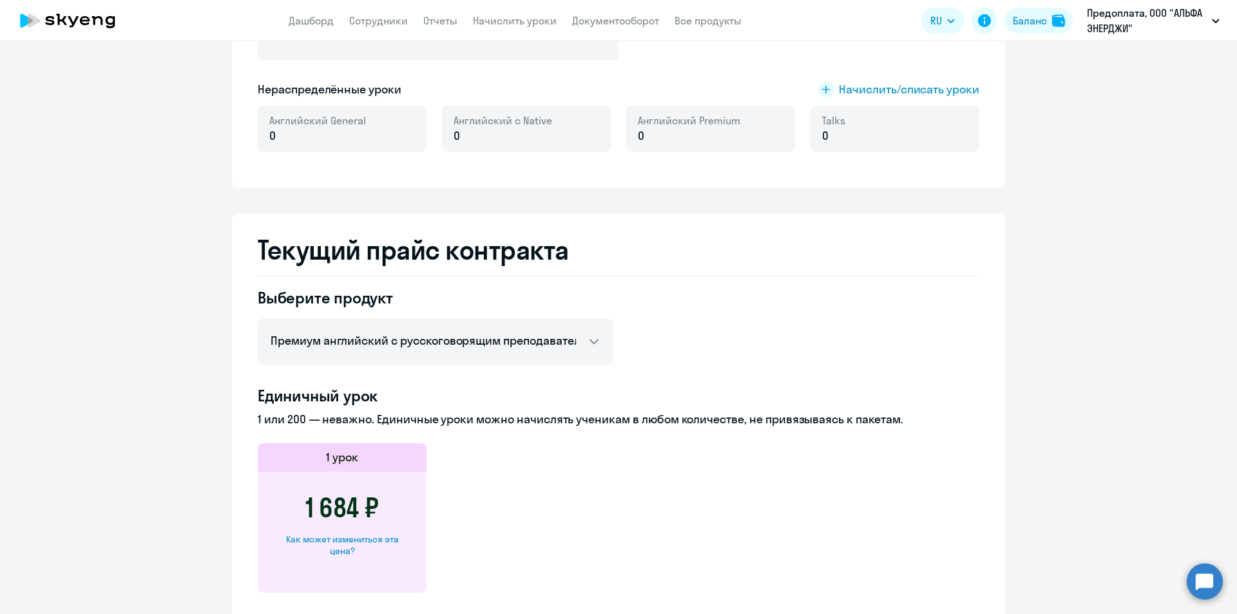
click at [388, 28] on app-menu-item-link "Сотрудники" at bounding box center [378, 21] width 59 height 16
click at [388, 17] on link "Сотрудники" at bounding box center [378, 20] width 59 height 13
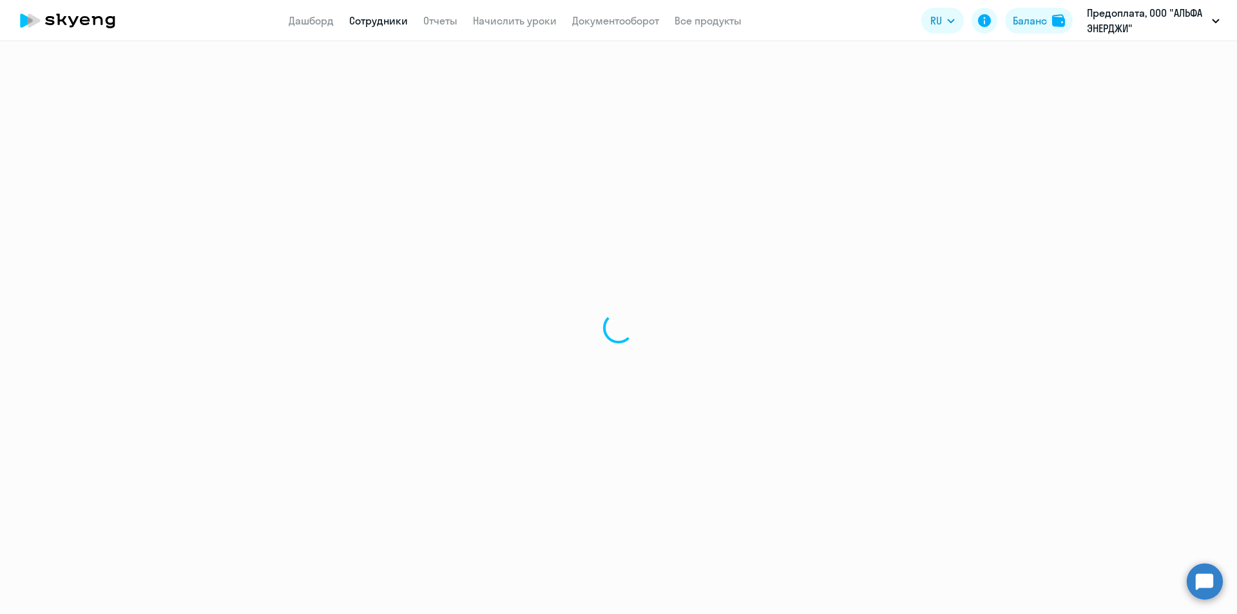
select select "30"
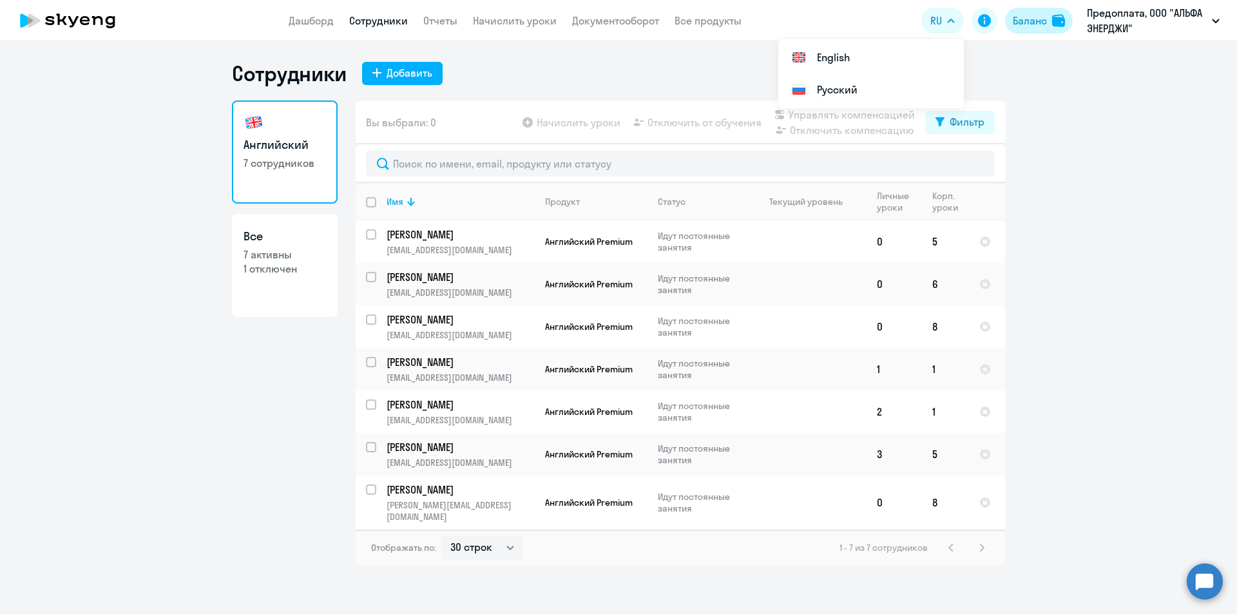
click at [1029, 19] on div "Баланс" at bounding box center [1030, 20] width 34 height 15
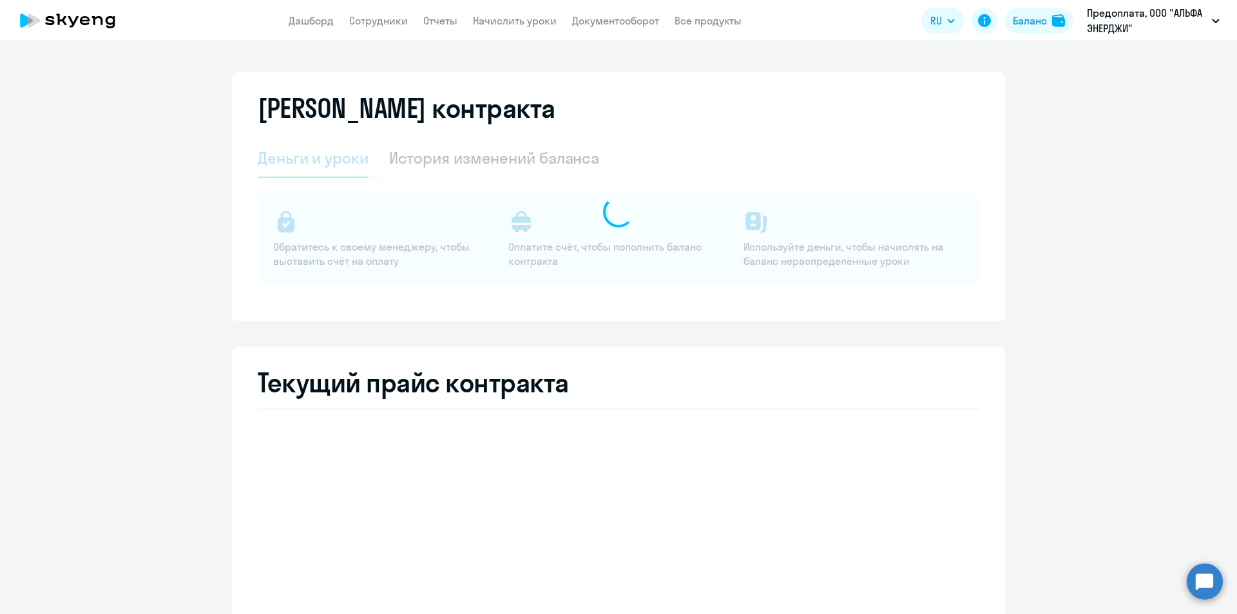
select select "english_adult_not_native_speaker"
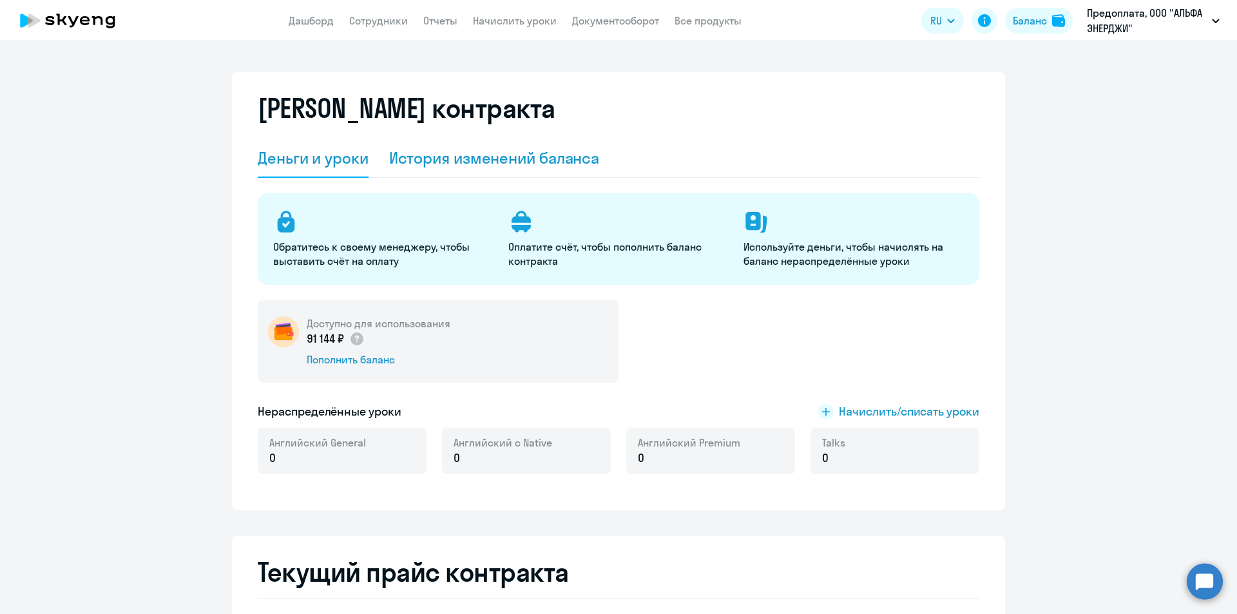
click at [512, 155] on div "История изменений баланса" at bounding box center [494, 158] width 211 height 21
